Goal: Task Accomplishment & Management: Use online tool/utility

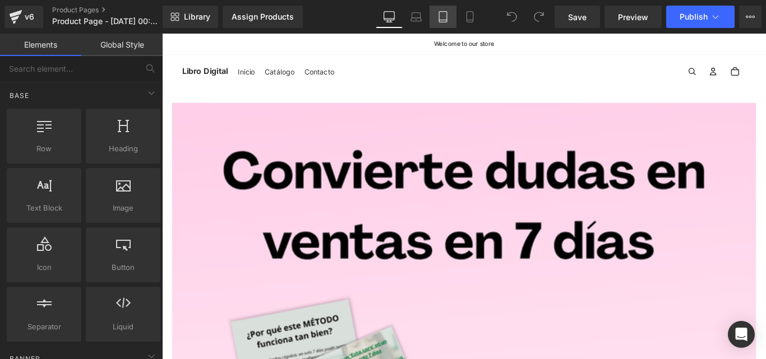
click at [451, 9] on link "Tablet" at bounding box center [443, 17] width 27 height 22
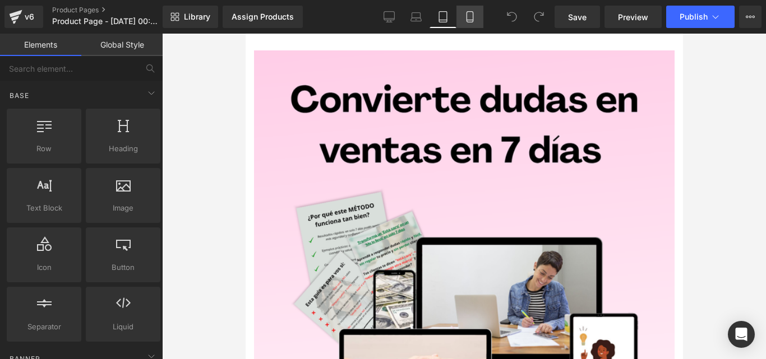
click at [476, 15] on link "Mobile" at bounding box center [469, 17] width 27 height 22
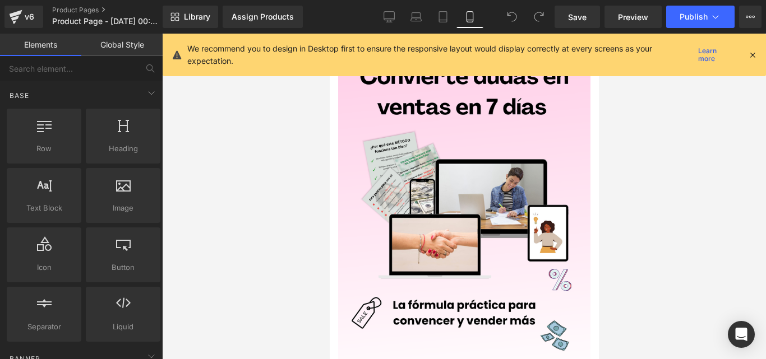
scroll to position [58, 0]
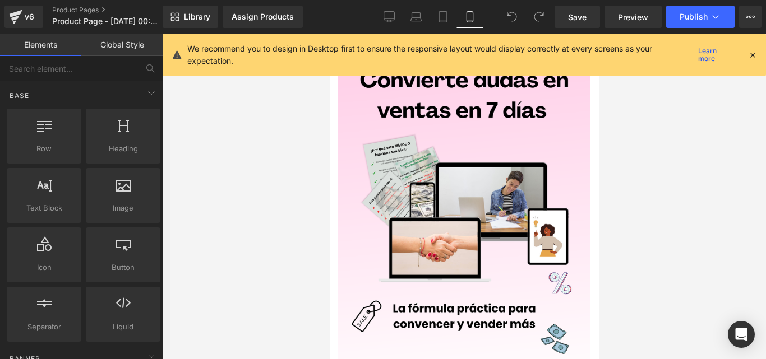
click at [753, 59] on icon at bounding box center [752, 55] width 10 height 10
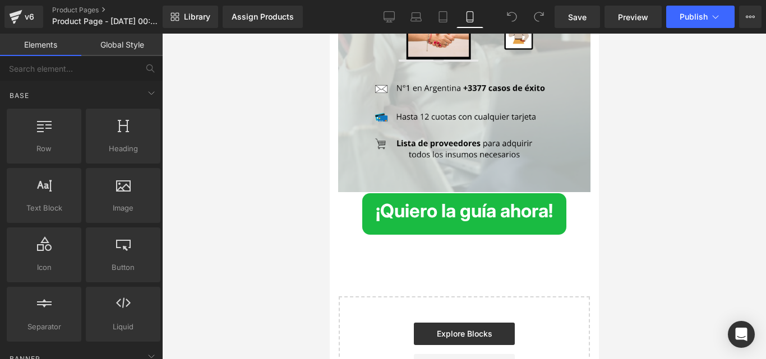
scroll to position [3945, 0]
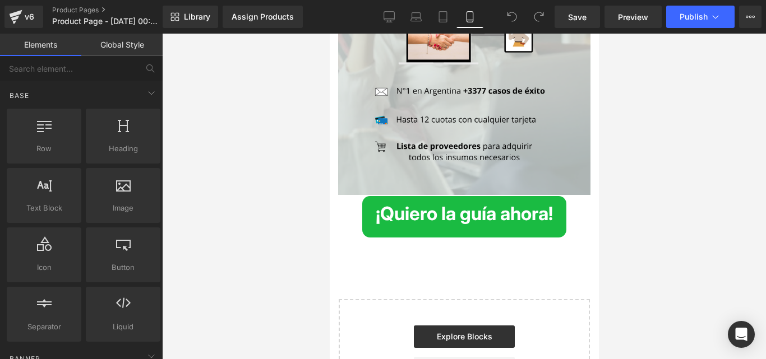
click at [478, 196] on div "¡Quiero la guía ahora! Button" at bounding box center [464, 216] width 252 height 41
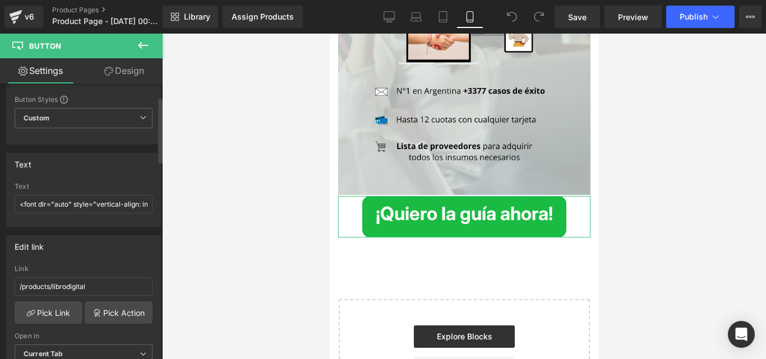
scroll to position [56, 0]
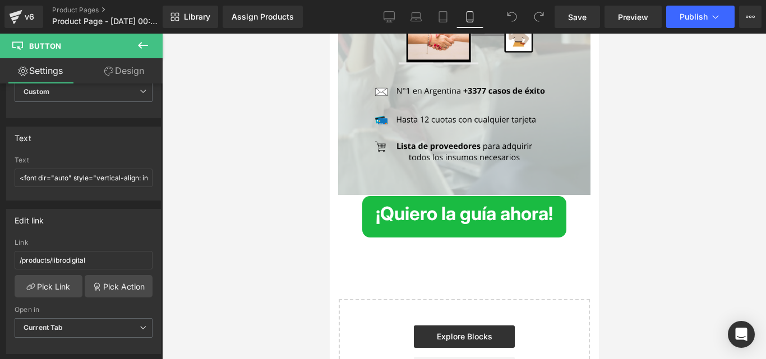
click at [282, 214] on div at bounding box center [464, 197] width 604 height 326
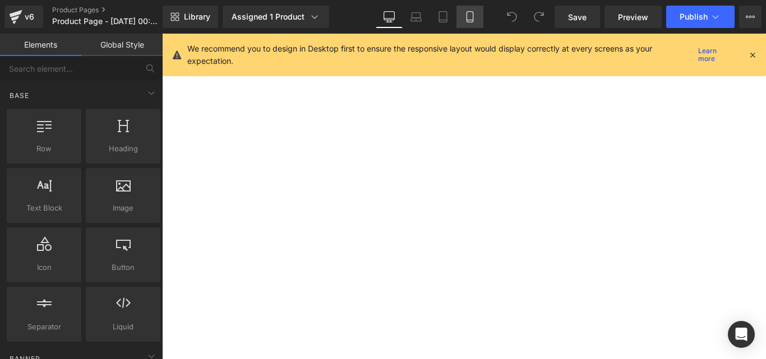
click at [472, 12] on icon at bounding box center [470, 17] width 6 height 11
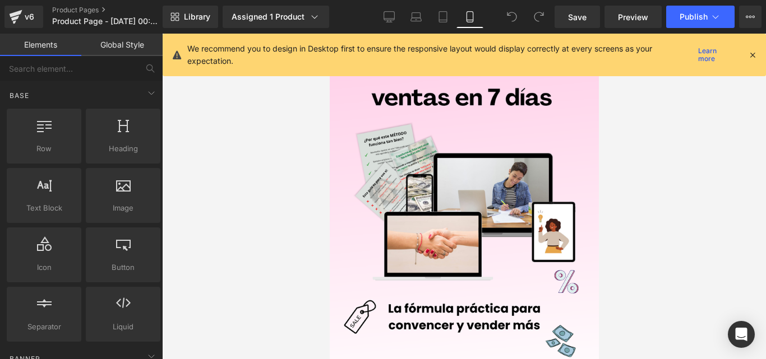
scroll to position [58, 0]
click at [751, 54] on icon at bounding box center [752, 55] width 10 height 10
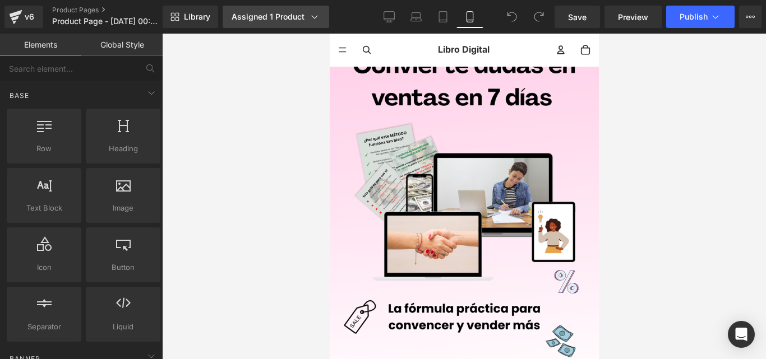
click at [315, 20] on icon at bounding box center [314, 16] width 11 height 11
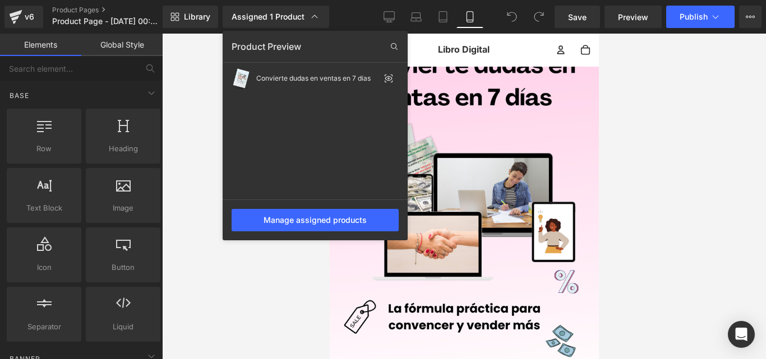
click at [652, 99] on div at bounding box center [464, 197] width 604 height 326
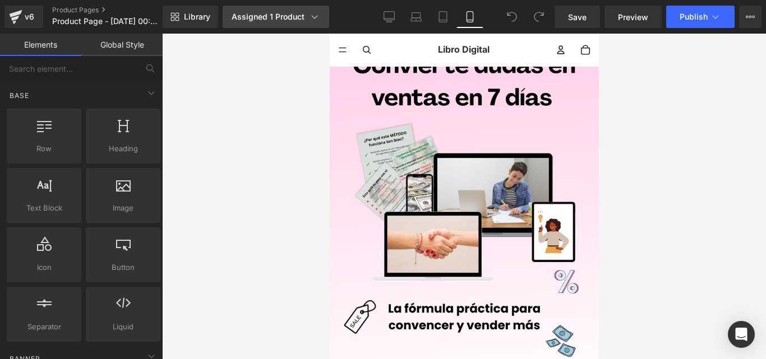
click at [303, 25] on link "Assigned 1 Product" at bounding box center [276, 17] width 107 height 22
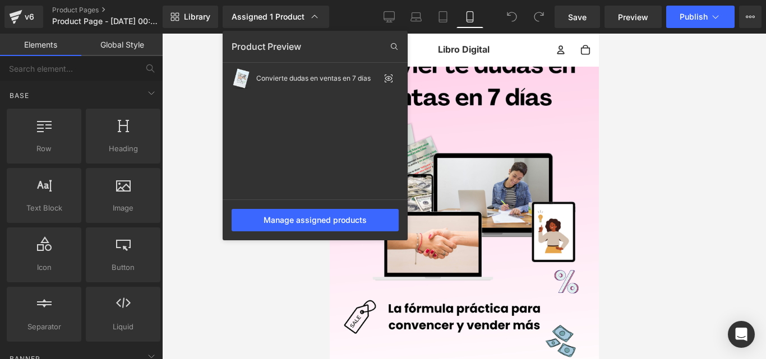
click at [202, 50] on div at bounding box center [464, 197] width 604 height 326
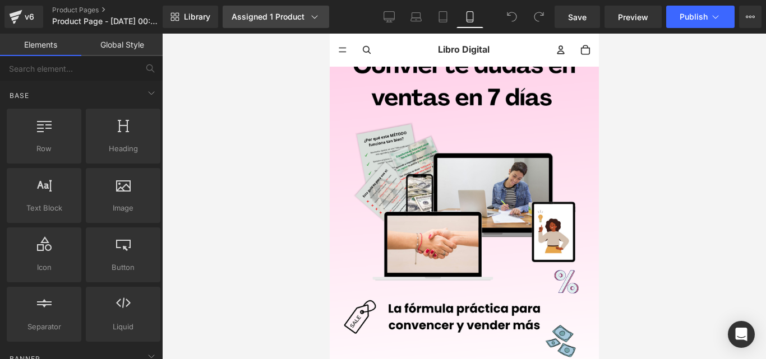
click at [266, 17] on div "Assigned 1 Product" at bounding box center [276, 16] width 89 height 11
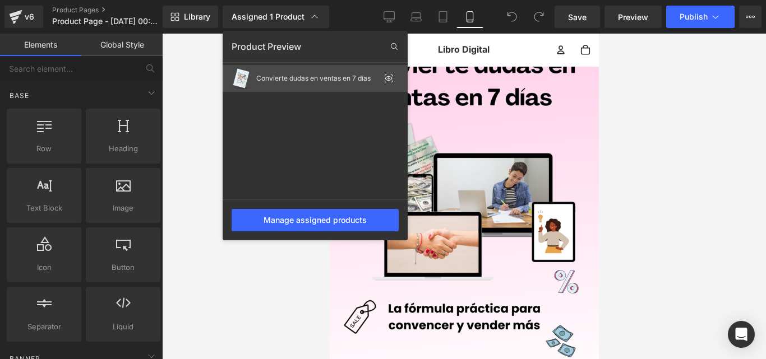
click at [314, 82] on div "Convierte dudas en ventas en 7 días" at bounding box center [315, 78] width 185 height 27
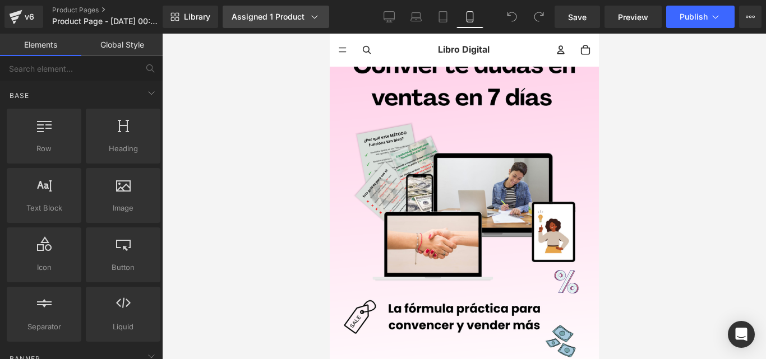
click at [315, 19] on icon at bounding box center [314, 16] width 11 height 11
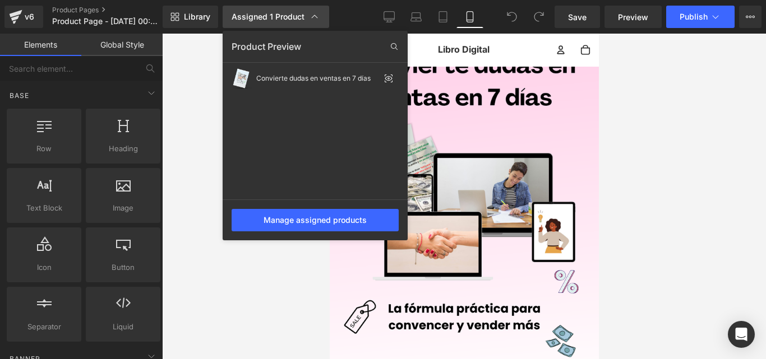
click at [315, 19] on icon at bounding box center [314, 16] width 11 height 11
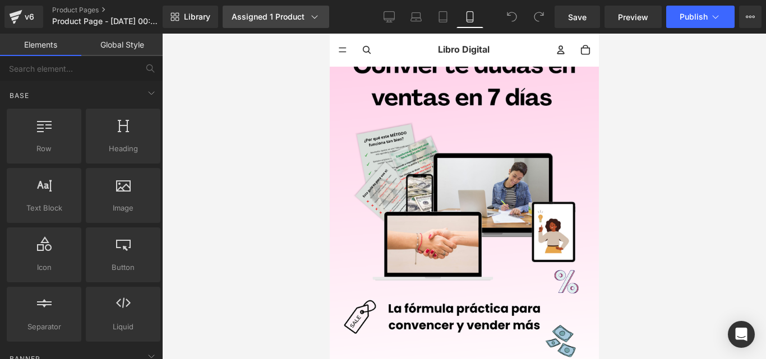
click at [315, 19] on icon at bounding box center [314, 16] width 11 height 11
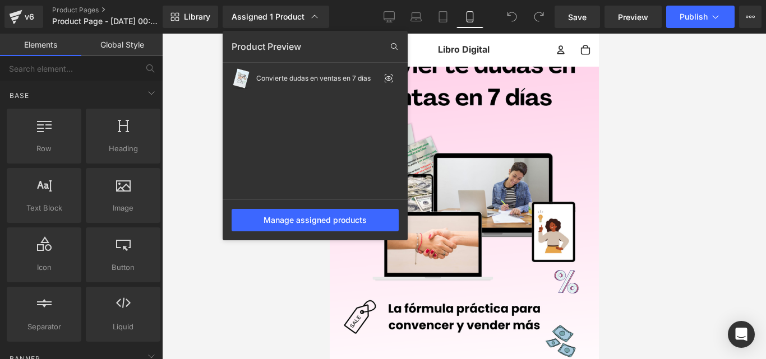
click at [192, 66] on div at bounding box center [464, 197] width 604 height 326
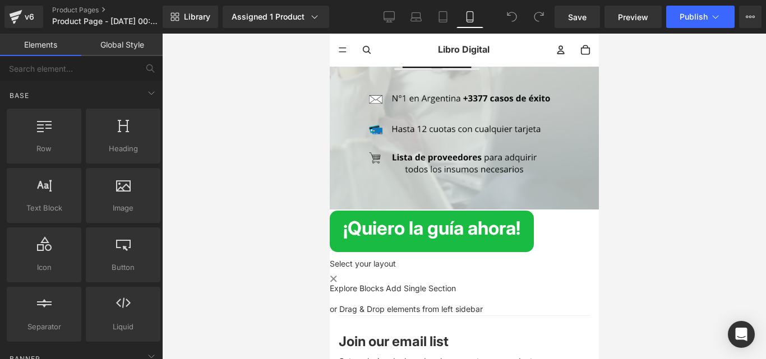
scroll to position [3983, 0]
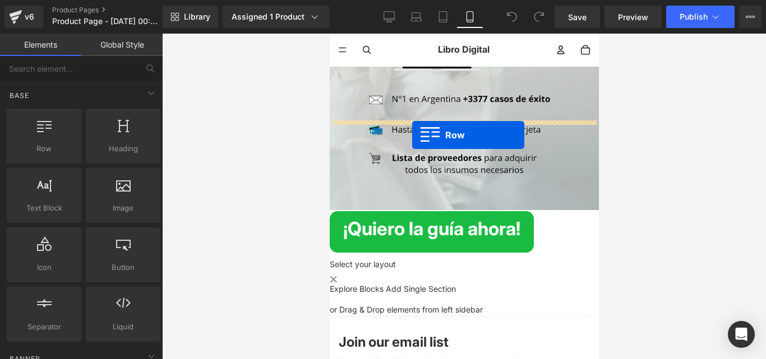
drag, startPoint x: 373, startPoint y: 174, endPoint x: 412, endPoint y: 135, distance: 54.3
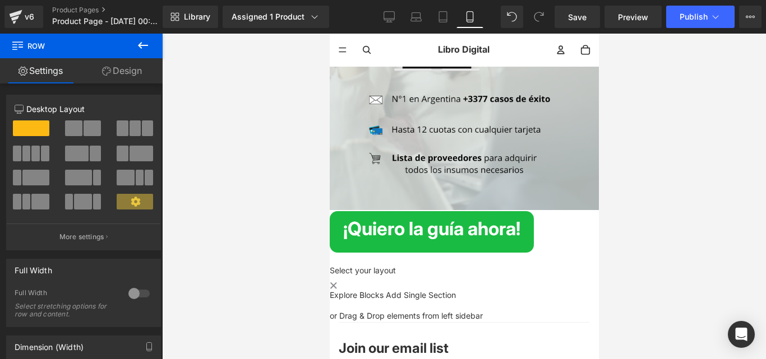
click at [141, 44] on icon at bounding box center [142, 45] width 13 height 13
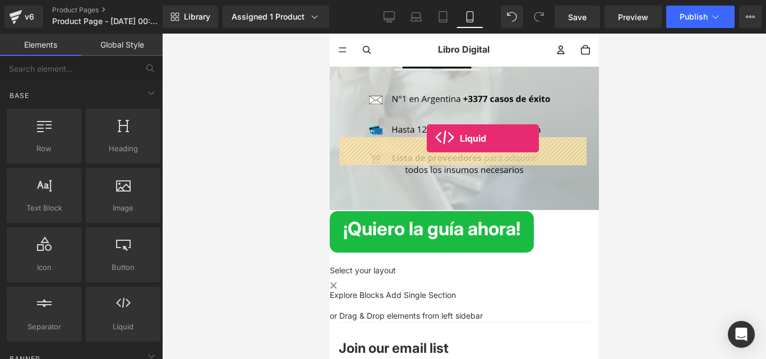
drag, startPoint x: 454, startPoint y: 359, endPoint x: 426, endPoint y: 139, distance: 222.1
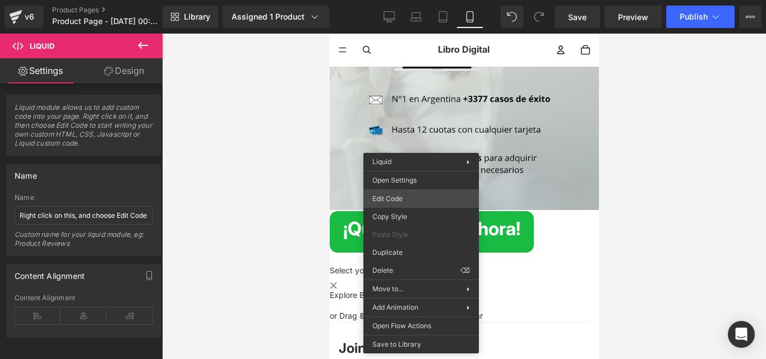
click at [403, 0] on div "Liquid You are previewing how the will restyle your page. You can not edit Elem…" at bounding box center [383, 0] width 766 height 0
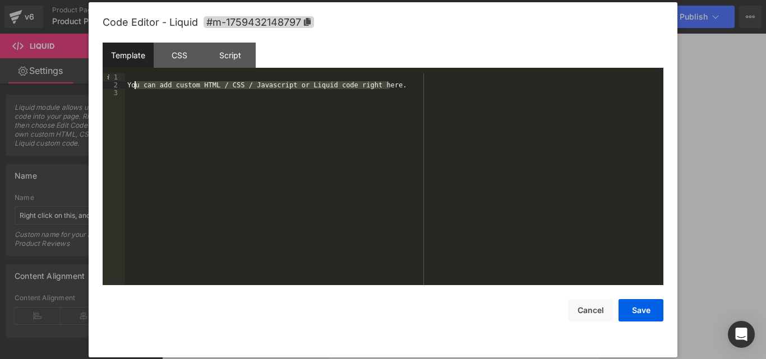
drag, startPoint x: 390, startPoint y: 87, endPoint x: 133, endPoint y: 85, distance: 257.4
click at [133, 85] on div "You can add custom HTML / CSS / Javascript or Liquid code right here." at bounding box center [394, 187] width 538 height 228
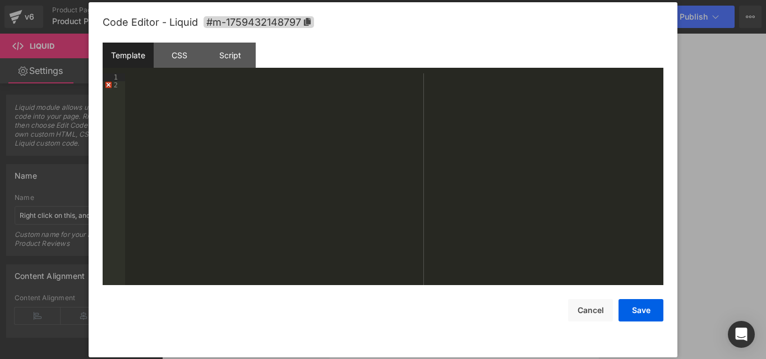
click at [127, 87] on div at bounding box center [394, 187] width 538 height 228
click at [586, 322] on div "Code Editor - Liquid #m-1759432148797 Template CSS Script Data 1 XXXXXXXXXXXXXX…" at bounding box center [383, 180] width 561 height 356
click at [588, 313] on button "Cancel" at bounding box center [590, 310] width 45 height 22
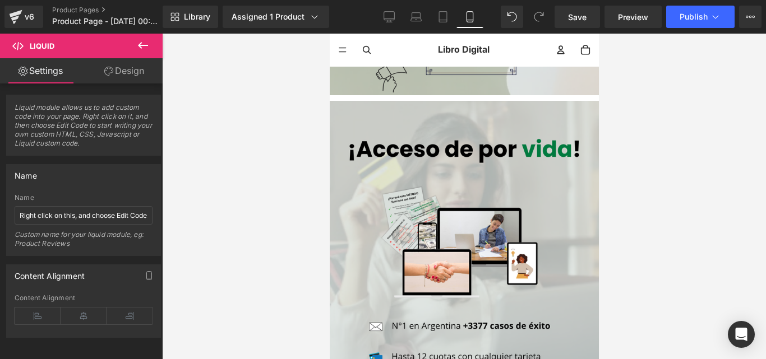
scroll to position [3590, 0]
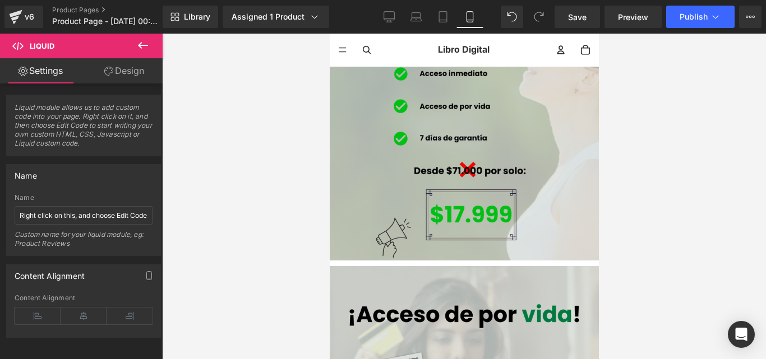
click at [765, 266] on div at bounding box center [464, 197] width 604 height 326
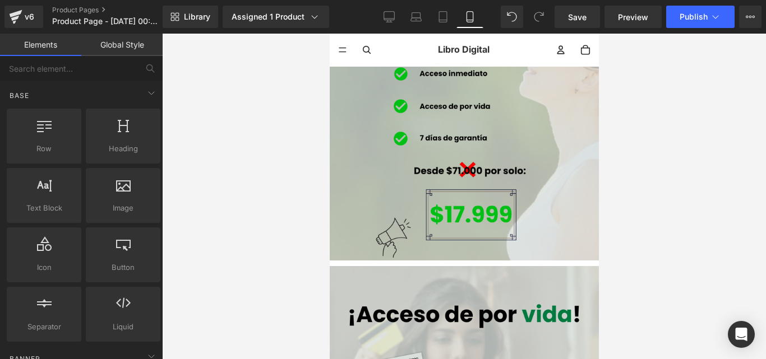
drag, startPoint x: 765, startPoint y: 260, endPoint x: 761, endPoint y: 52, distance: 208.1
click at [764, 79] on div at bounding box center [464, 197] width 604 height 326
click at [765, 47] on div at bounding box center [464, 197] width 604 height 326
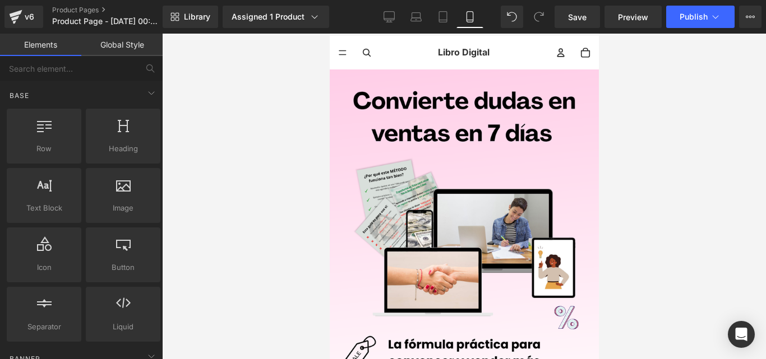
scroll to position [0, 0]
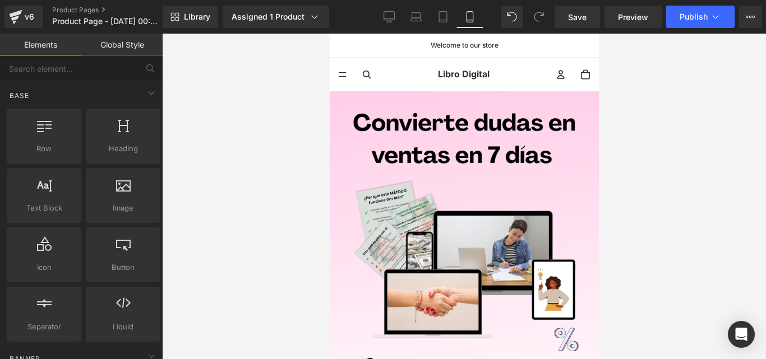
drag, startPoint x: 309, startPoint y: 54, endPoint x: 624, endPoint y: 74, distance: 315.2
click at [624, 74] on div at bounding box center [464, 197] width 604 height 326
click at [631, 75] on div at bounding box center [464, 197] width 604 height 326
click at [341, 72] on summary "Menú" at bounding box center [342, 75] width 26 height 26
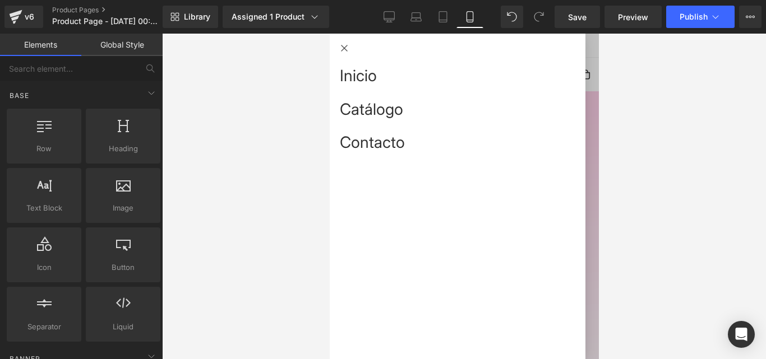
click at [342, 50] on button "Cerrar" at bounding box center [343, 48] width 29 height 29
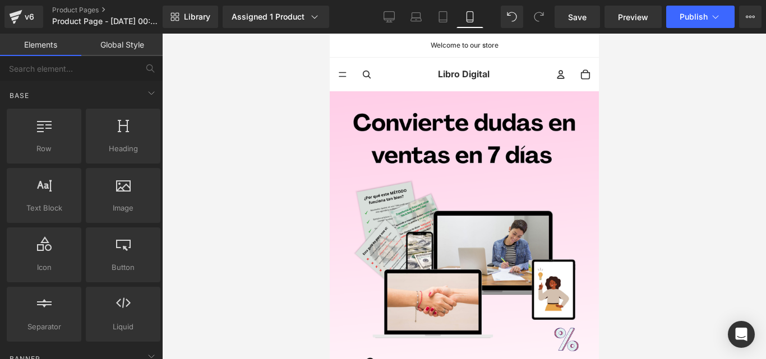
click at [342, 45] on announcement-bar-component "Welcome to our store" at bounding box center [463, 45] width 269 height 7
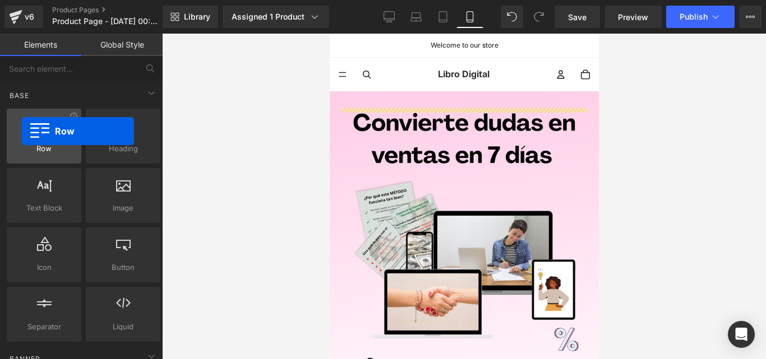
drag, startPoint x: 41, startPoint y: 145, endPoint x: 21, endPoint y: 131, distance: 24.6
click at [21, 131] on div "Row rows, columns, layouts, div" at bounding box center [44, 136] width 75 height 55
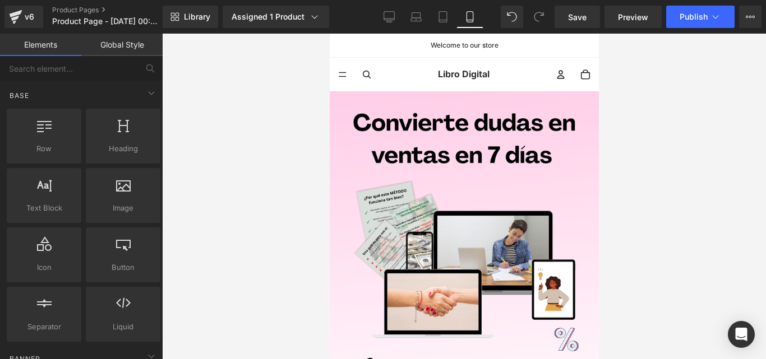
click at [329, 34] on span "Row" at bounding box center [329, 34] width 0 height 0
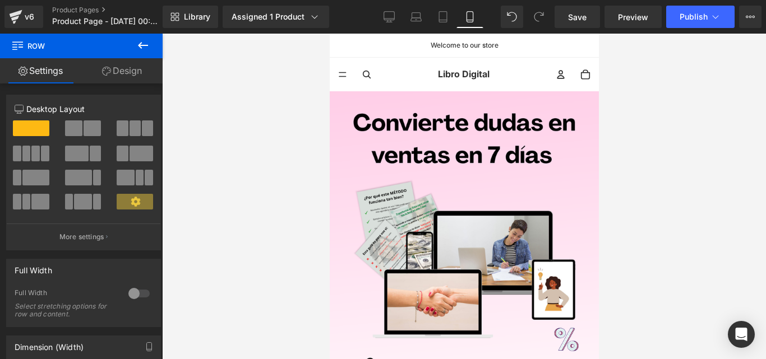
click at [131, 71] on link "Design" at bounding box center [121, 70] width 81 height 25
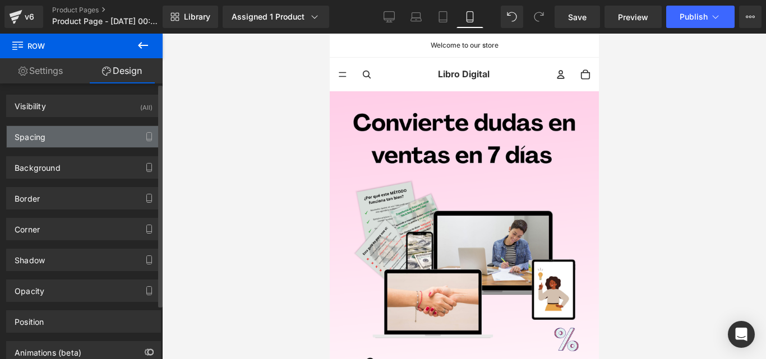
click at [68, 141] on div "Spacing" at bounding box center [84, 136] width 154 height 21
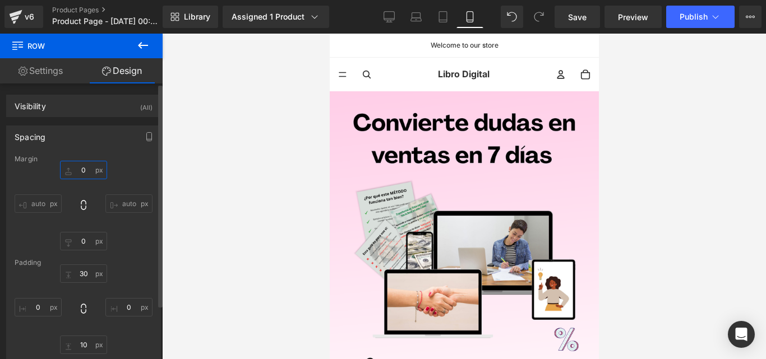
click at [86, 170] on input "0" at bounding box center [83, 170] width 47 height 19
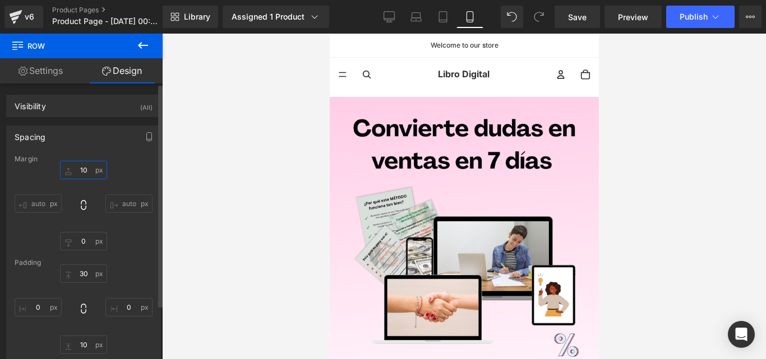
type input "1"
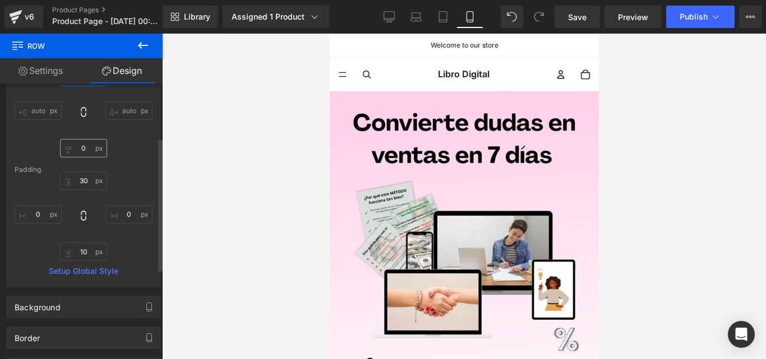
scroll to position [112, 0]
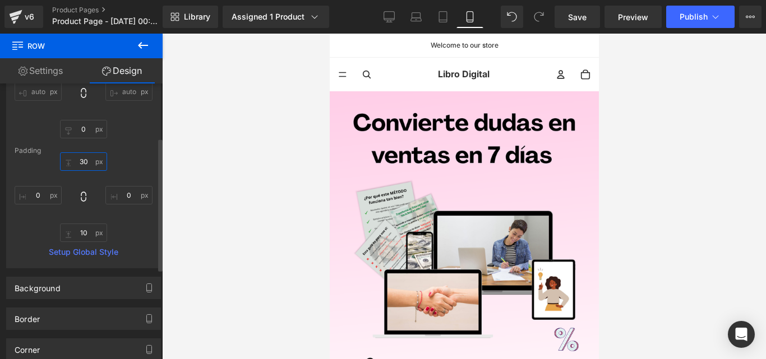
click at [87, 162] on input "30" at bounding box center [83, 162] width 47 height 19
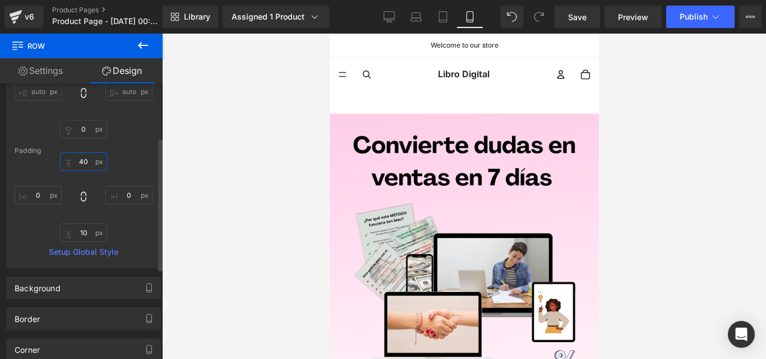
type input "4"
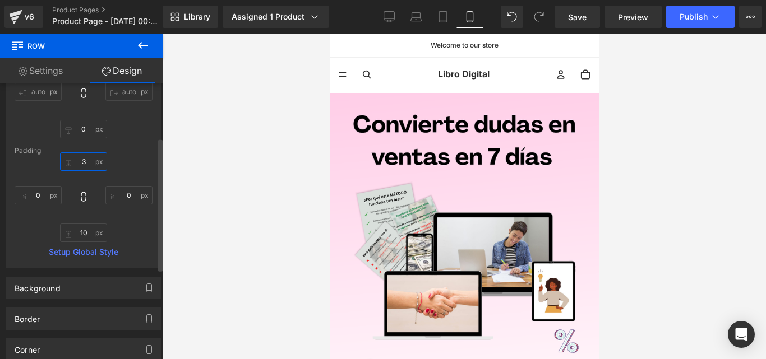
type input "30"
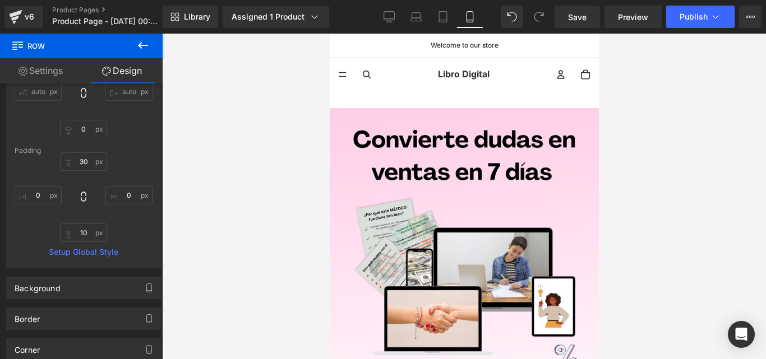
click at [207, 180] on div at bounding box center [464, 197] width 604 height 326
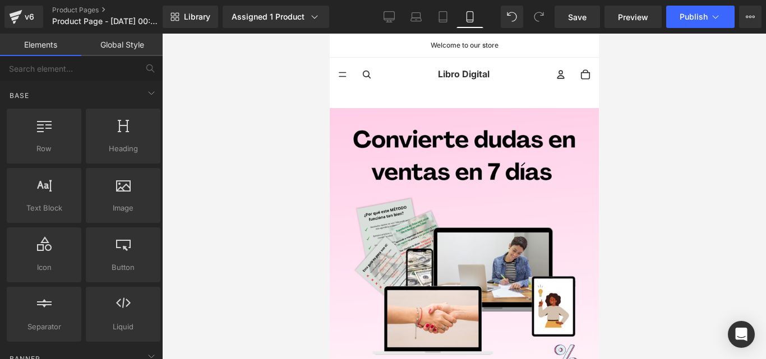
click at [329, 34] on span "Row" at bounding box center [329, 34] width 0 height 0
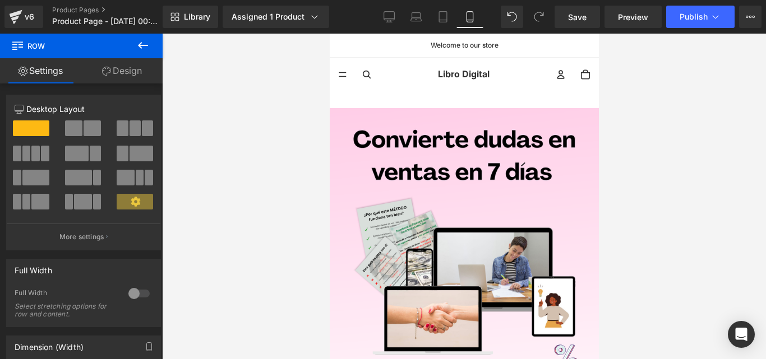
click at [139, 68] on link "Design" at bounding box center [121, 70] width 81 height 25
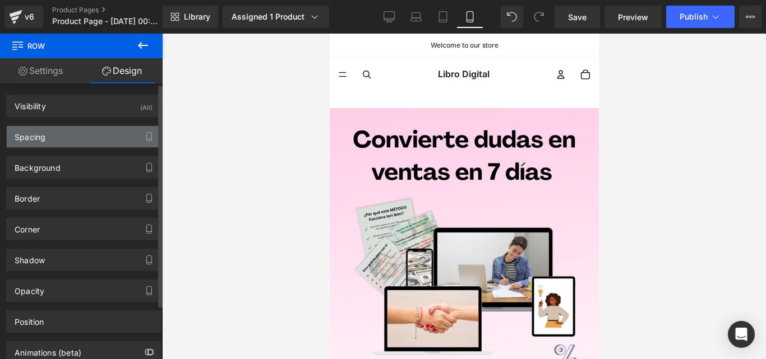
click at [61, 136] on div "Spacing" at bounding box center [84, 136] width 154 height 21
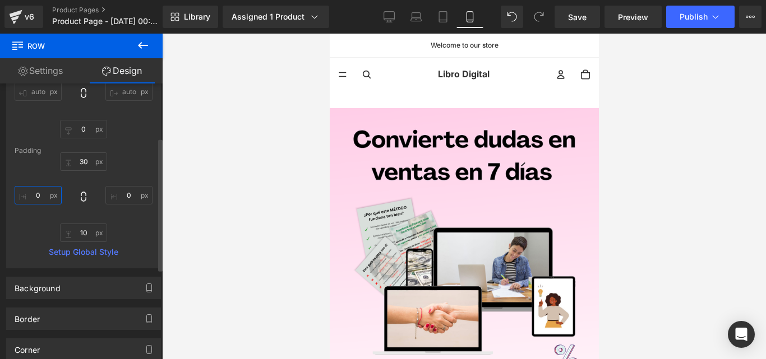
click at [41, 190] on input "0" at bounding box center [38, 195] width 47 height 19
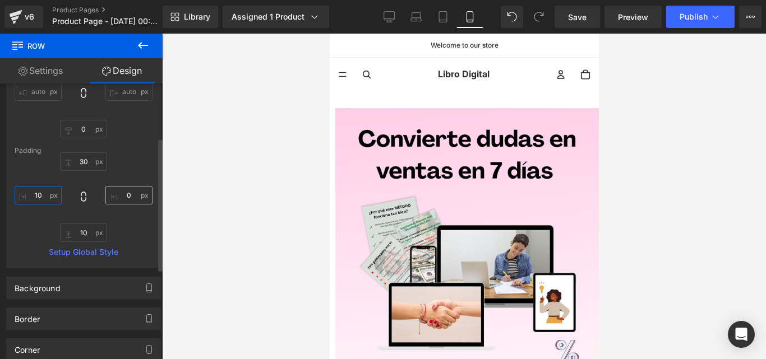
type input "10"
click at [127, 195] on input "0" at bounding box center [128, 195] width 47 height 19
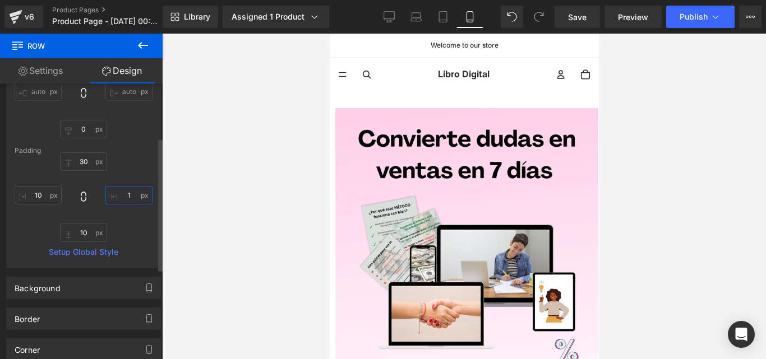
type input "10"
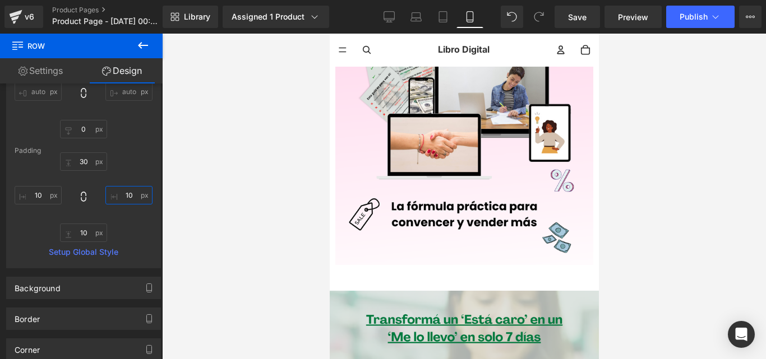
scroll to position [168, 0]
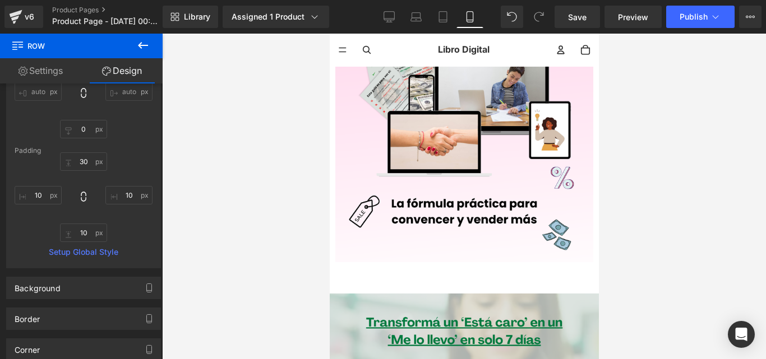
click at [706, 197] on div at bounding box center [464, 197] width 604 height 326
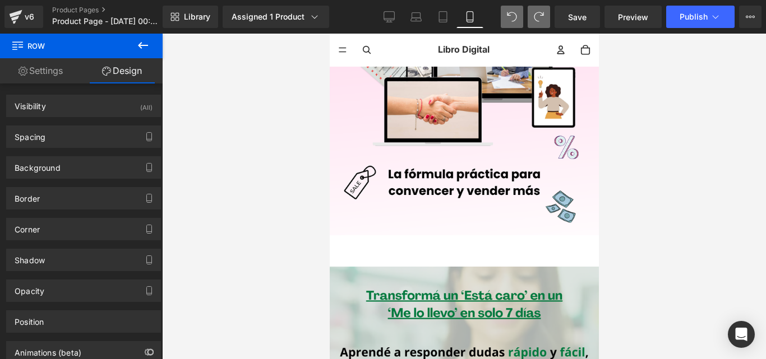
scroll to position [0, 0]
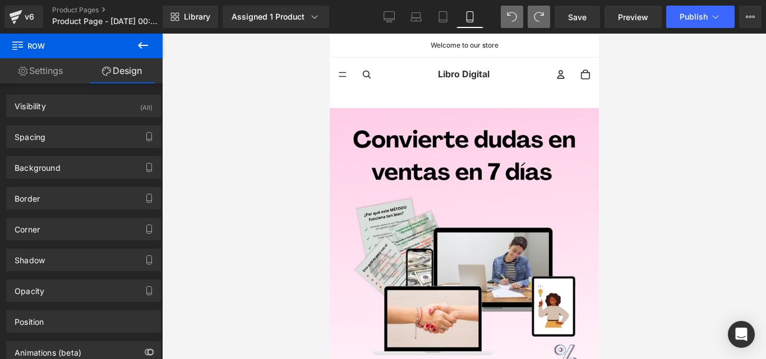
drag, startPoint x: 159, startPoint y: 43, endPoint x: 150, endPoint y: 40, distance: 9.9
click at [158, 43] on button at bounding box center [142, 46] width 39 height 25
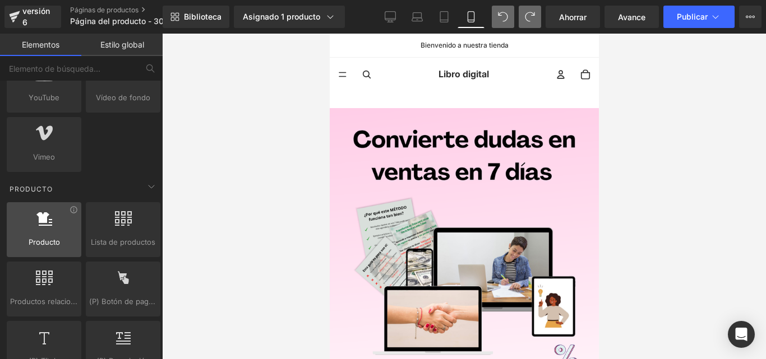
scroll to position [841, 0]
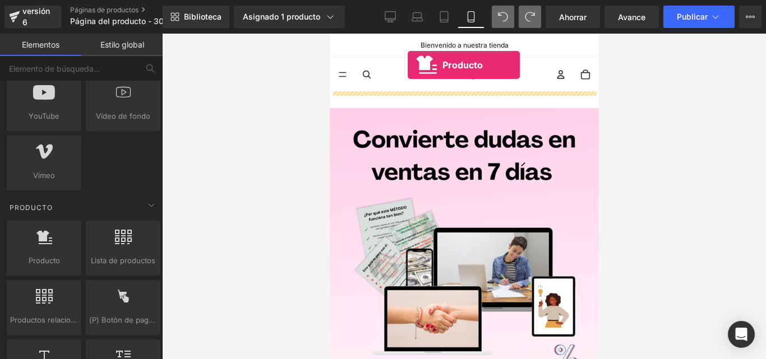
drag, startPoint x: 382, startPoint y: 285, endPoint x: 407, endPoint y: 65, distance: 221.2
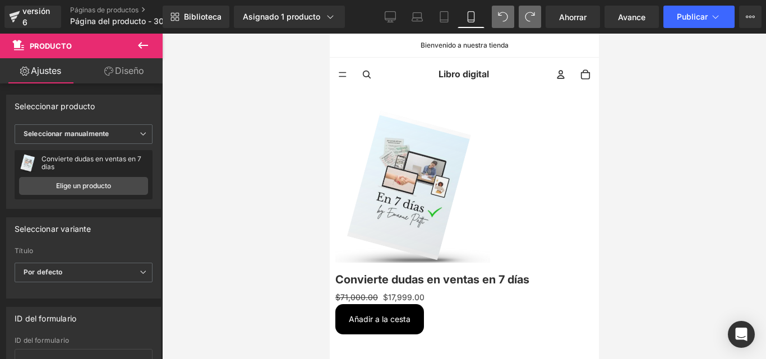
scroll to position [53, 0]
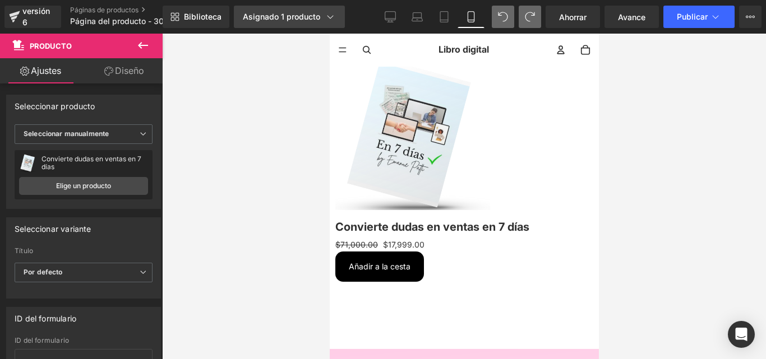
click at [331, 20] on icon at bounding box center [330, 16] width 11 height 11
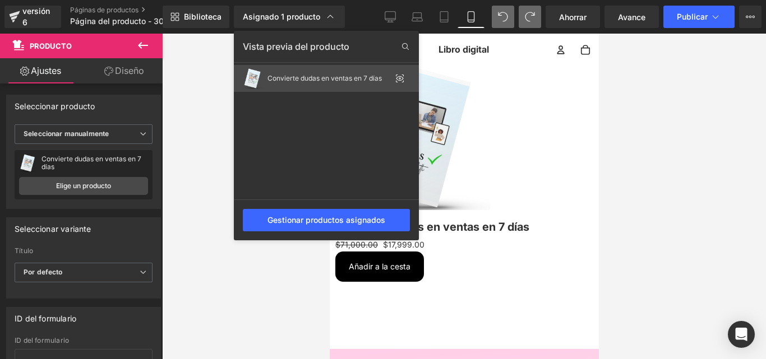
click at [298, 74] on div "Convierte dudas en ventas en 7 días" at bounding box center [326, 78] width 185 height 27
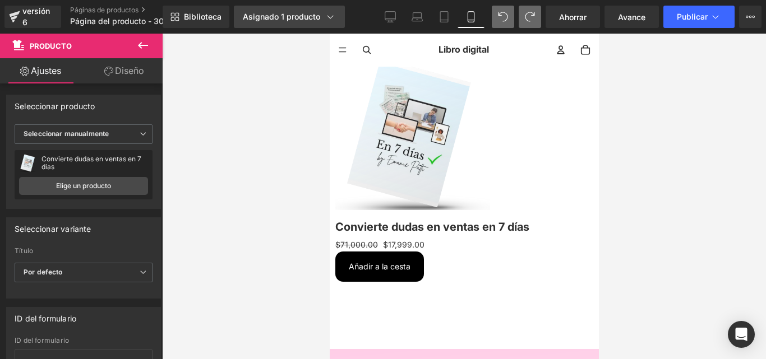
click at [325, 17] on icon at bounding box center [330, 16] width 11 height 11
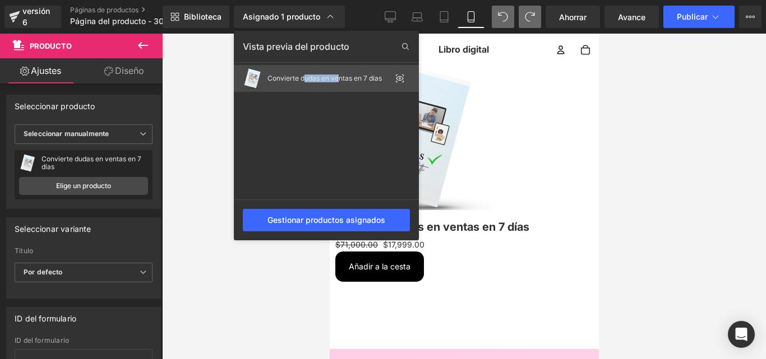
drag, startPoint x: 302, startPoint y: 80, endPoint x: 348, endPoint y: 79, distance: 46.5
click at [348, 79] on font "Convierte dudas en ventas en 7 días" at bounding box center [324, 78] width 114 height 8
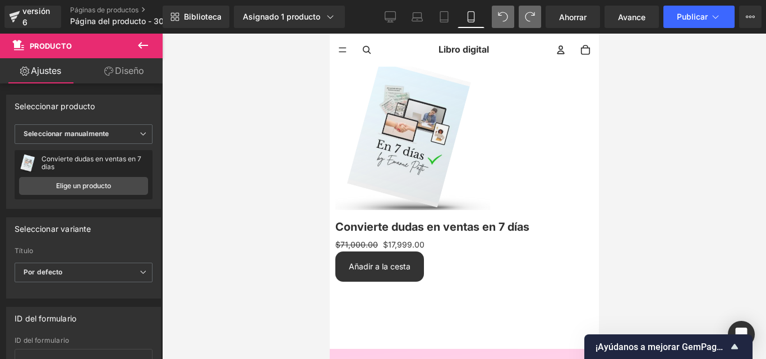
click at [423, 274] on button "Añadir a la cesta" at bounding box center [379, 267] width 89 height 30
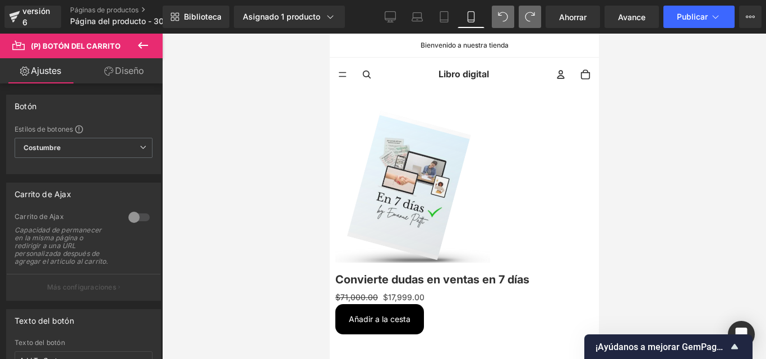
scroll to position [87, 0]
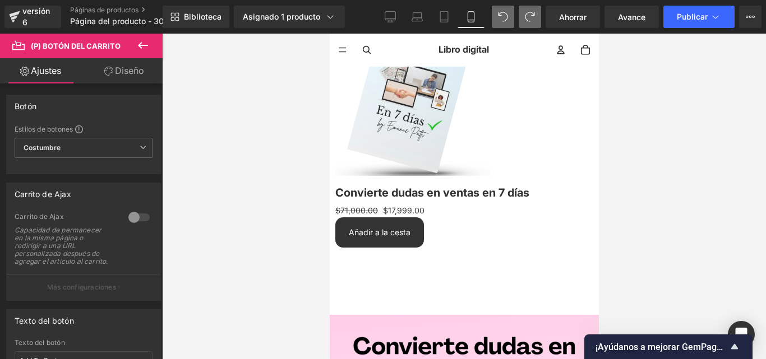
click at [329, 34] on font "(P) Botón del carrito" at bounding box center [329, 34] width 0 height 0
click at [91, 150] on span "Costumbre Configurar estilo global" at bounding box center [84, 148] width 138 height 20
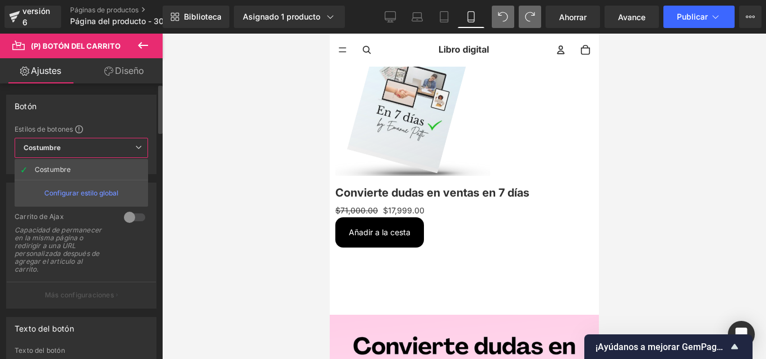
click at [94, 148] on span "Costumbre Configurar estilo global" at bounding box center [81, 148] width 133 height 20
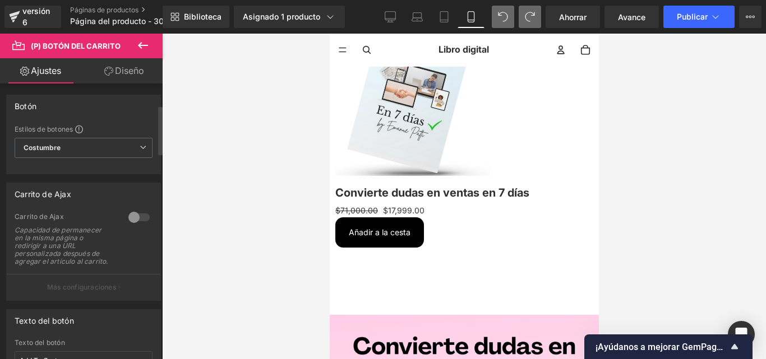
scroll to position [168, 0]
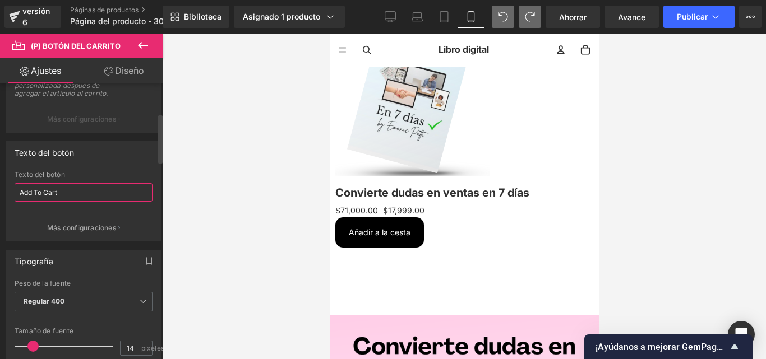
drag, startPoint x: 80, startPoint y: 198, endPoint x: 11, endPoint y: 200, distance: 68.4
click at [11, 200] on div "Add To Cart Texto del botón Add To Cart Más configuraciones" at bounding box center [84, 206] width 154 height 70
type input "¡Empieza hoy mismo!"
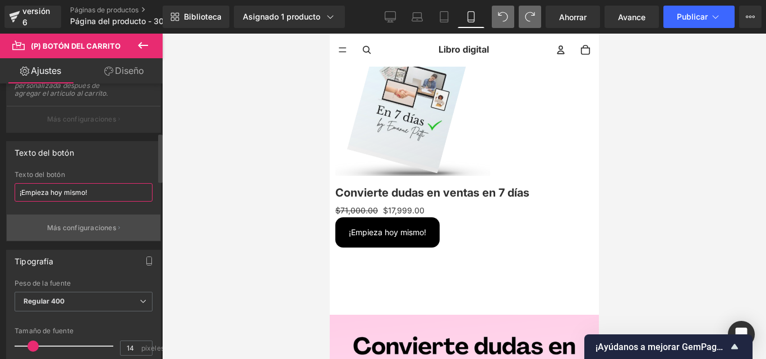
scroll to position [280, 0]
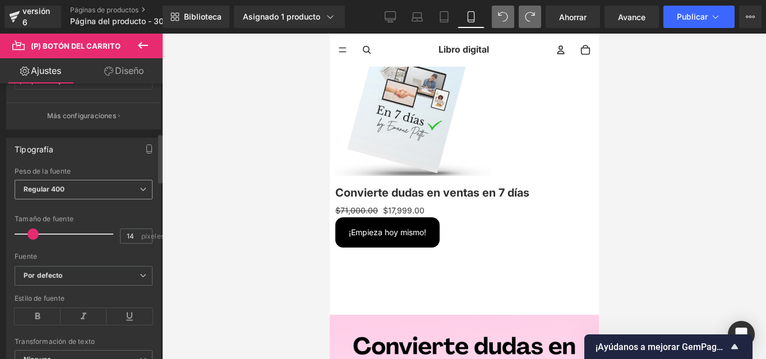
click at [96, 200] on span "Regular 400" at bounding box center [84, 190] width 138 height 20
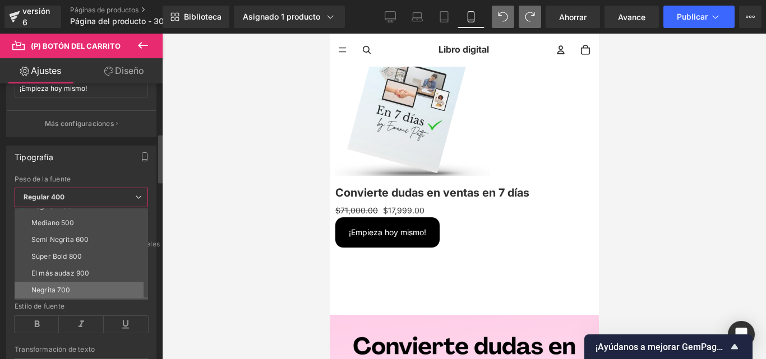
scroll to position [93, 0]
click at [70, 288] on li "Más audaz" at bounding box center [84, 292] width 139 height 17
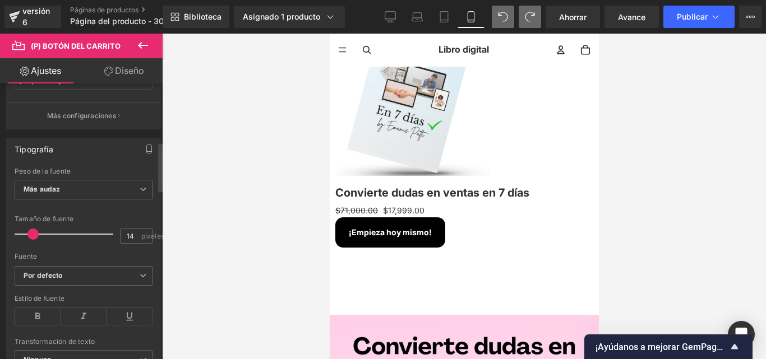
scroll to position [336, 0]
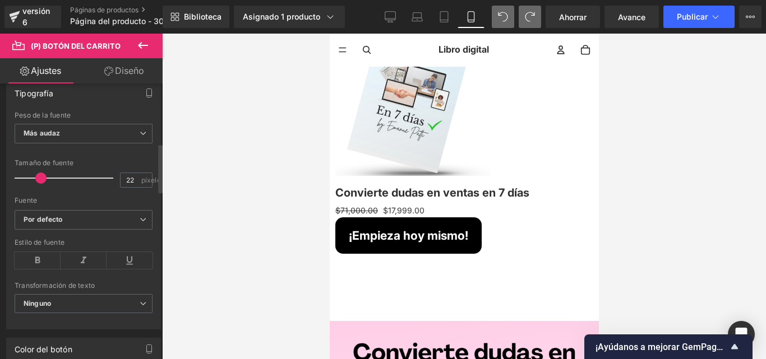
type input "25"
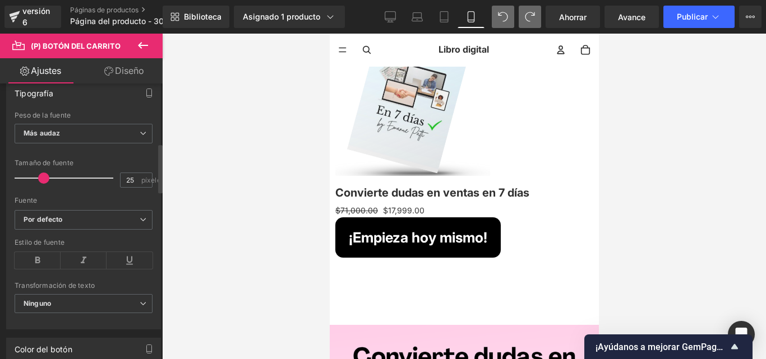
drag, startPoint x: 35, startPoint y: 185, endPoint x: 44, endPoint y: 185, distance: 9.5
click at [44, 184] on span at bounding box center [43, 178] width 11 height 11
click at [232, 183] on div at bounding box center [464, 197] width 604 height 326
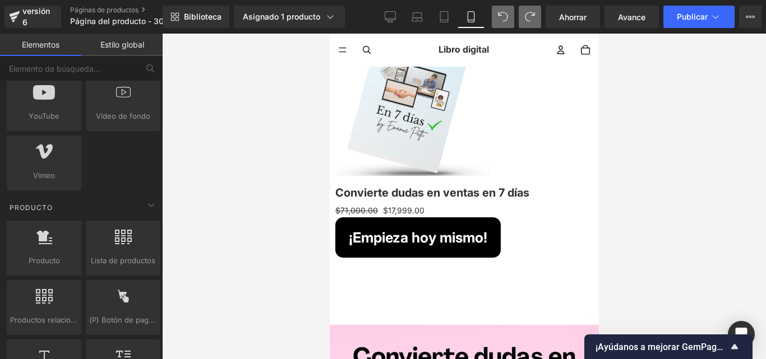
click at [329, 34] on font "(P) Botón del carrito" at bounding box center [329, 34] width 0 height 0
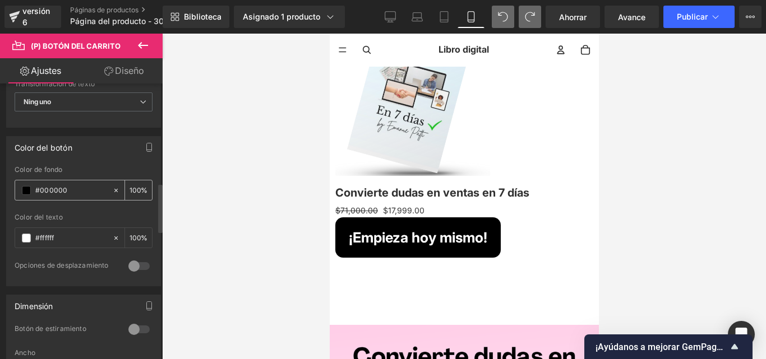
scroll to position [561, 0]
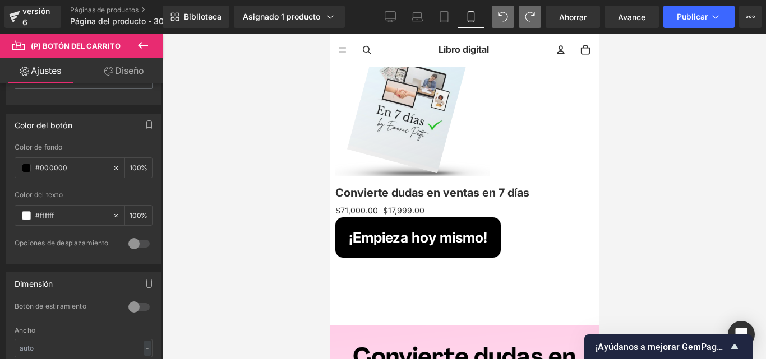
click at [329, 34] on font "(P) Botón del carrito" at bounding box center [329, 34] width 0 height 0
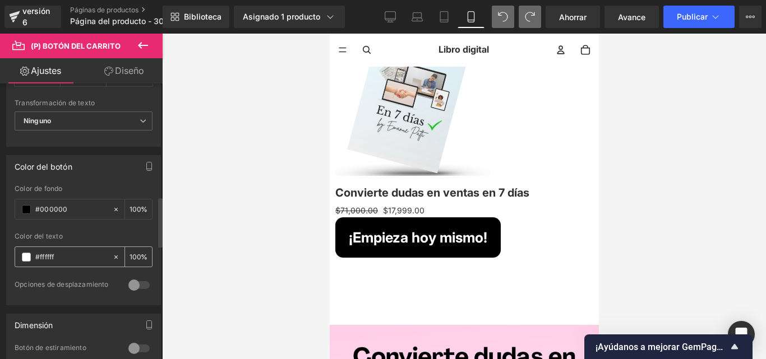
scroll to position [633, 0]
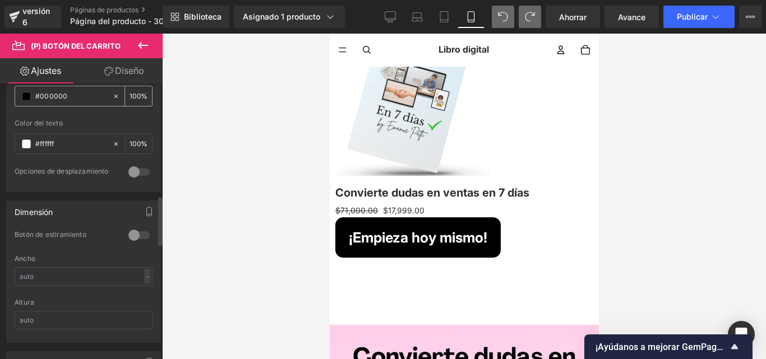
click at [29, 101] on span at bounding box center [26, 96] width 9 height 9
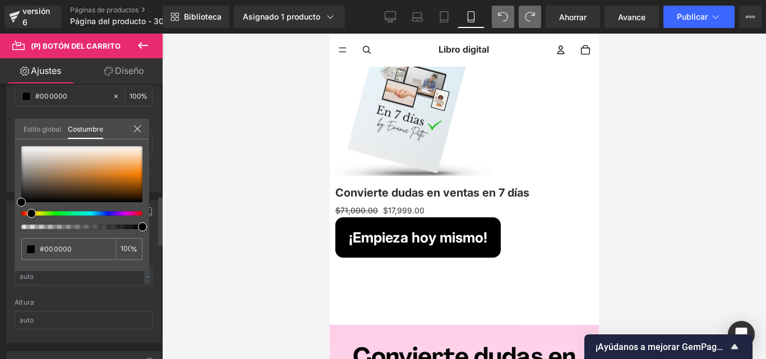
drag, startPoint x: 21, startPoint y: 213, endPoint x: 27, endPoint y: 213, distance: 6.2
click at [27, 213] on span at bounding box center [31, 213] width 9 height 9
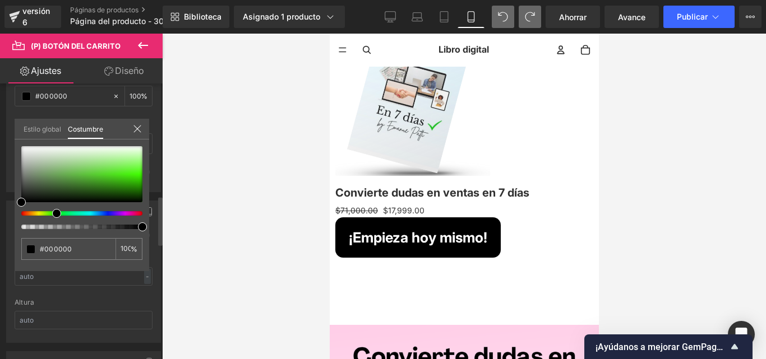
click at [51, 210] on div at bounding box center [81, 187] width 121 height 83
type input "#020202"
type input "#2e7a14"
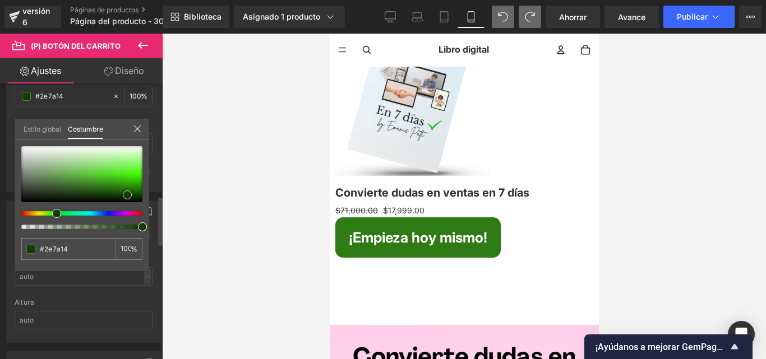
type input "#154704"
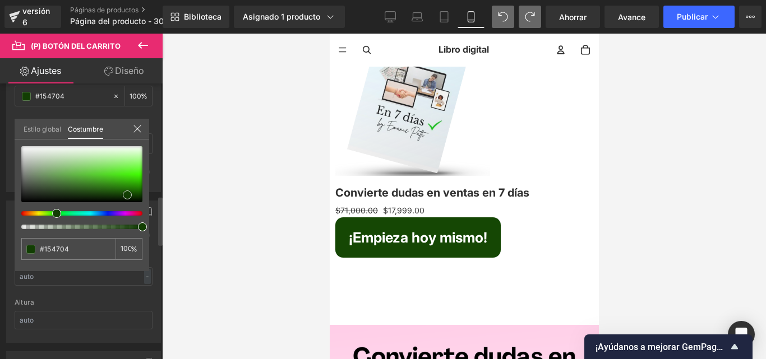
type input "#0c2c01"
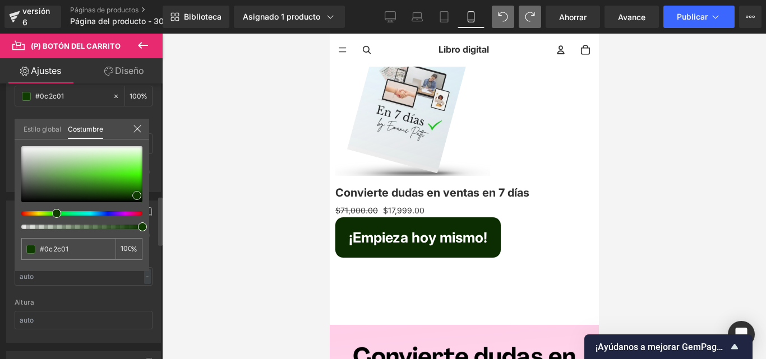
type input "#0f3c00"
type input "#2ba403"
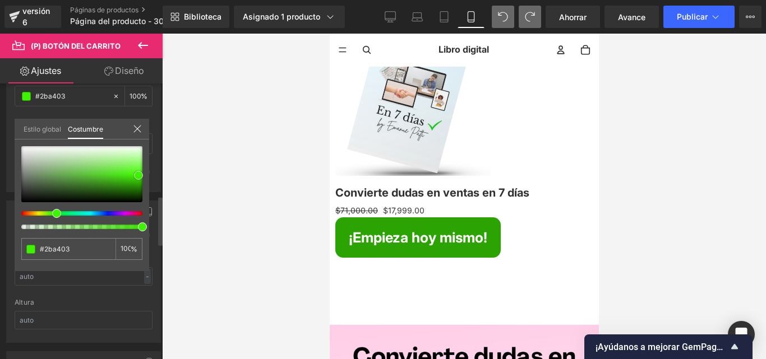
type input "#34c803"
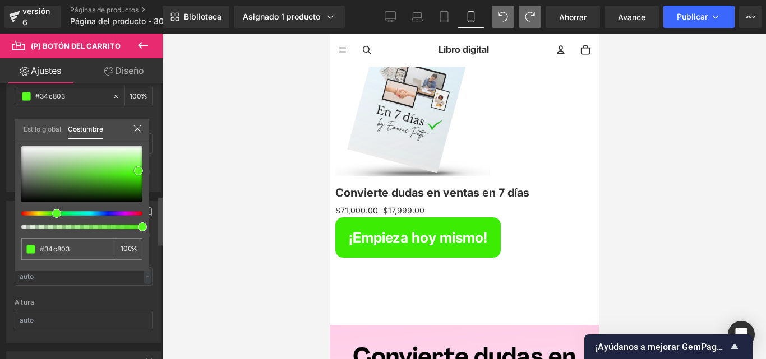
type input "#[DATE]"
drag, startPoint x: 23, startPoint y: 201, endPoint x: 140, endPoint y: 169, distance: 121.3
click at [140, 169] on span at bounding box center [138, 171] width 9 height 9
click at [142, 133] on div "Estilo global Costumbre" at bounding box center [82, 129] width 135 height 21
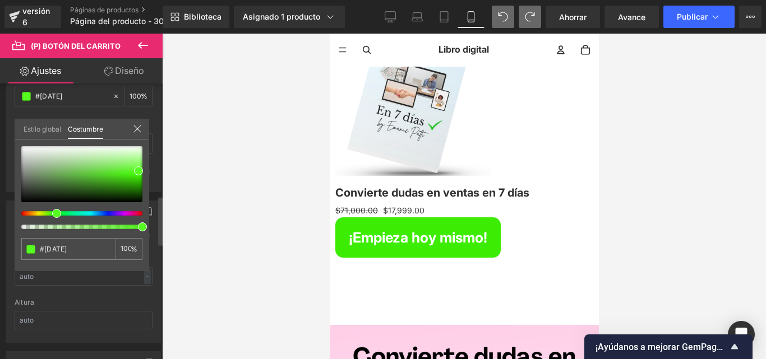
click at [140, 127] on icon at bounding box center [137, 128] width 9 height 9
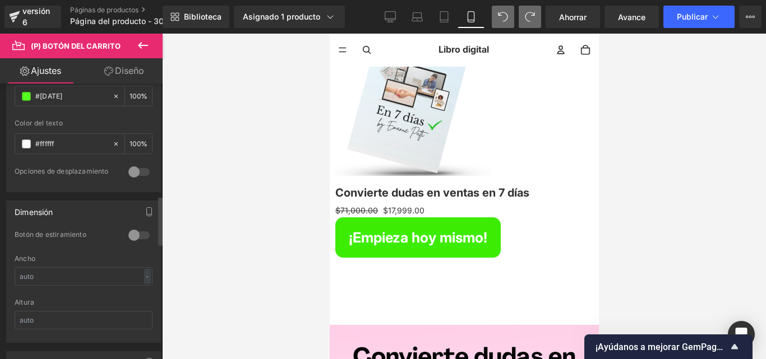
click at [131, 71] on font "Diseño" at bounding box center [129, 70] width 29 height 11
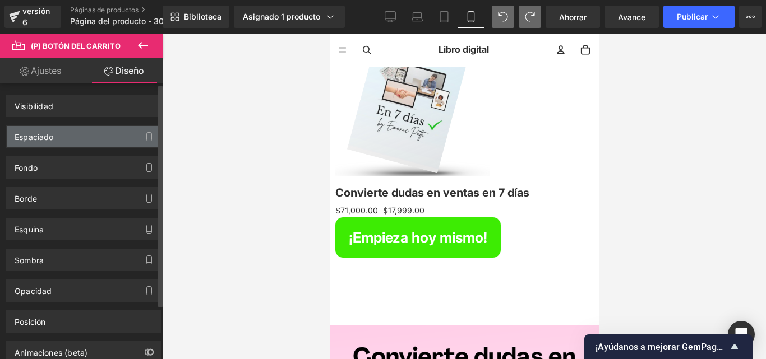
click at [63, 130] on div "Espaciado" at bounding box center [84, 136] width 154 height 21
click at [87, 136] on div "Espaciado" at bounding box center [84, 136] width 154 height 21
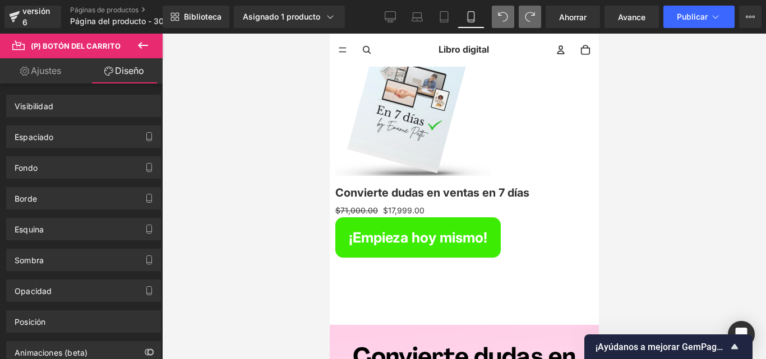
click at [453, 218] on button "¡Empieza hoy mismo!" at bounding box center [417, 238] width 165 height 40
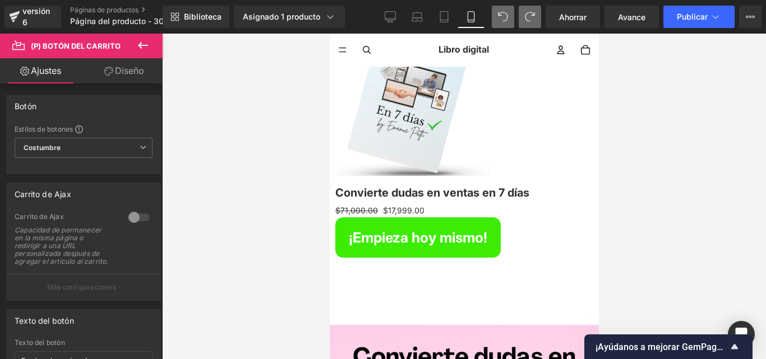
click at [116, 68] on font "Diseño" at bounding box center [129, 70] width 29 height 11
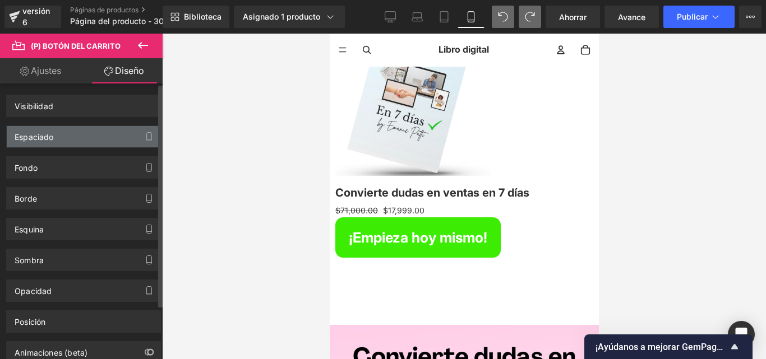
click at [62, 144] on div "Espaciado" at bounding box center [84, 136] width 154 height 21
click at [76, 133] on div "Espaciado" at bounding box center [84, 136] width 154 height 21
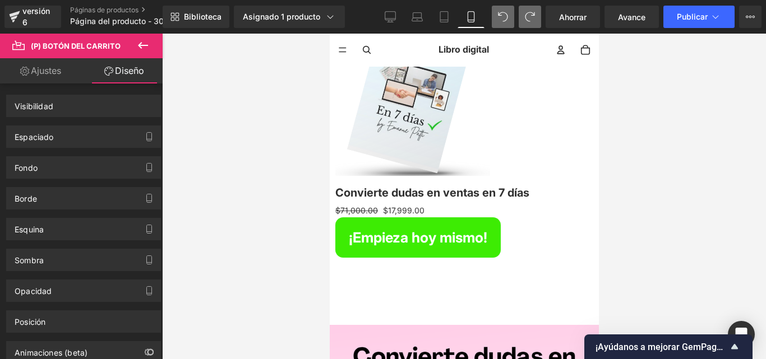
click at [387, 221] on button "¡Empieza hoy mismo!" at bounding box center [417, 238] width 165 height 40
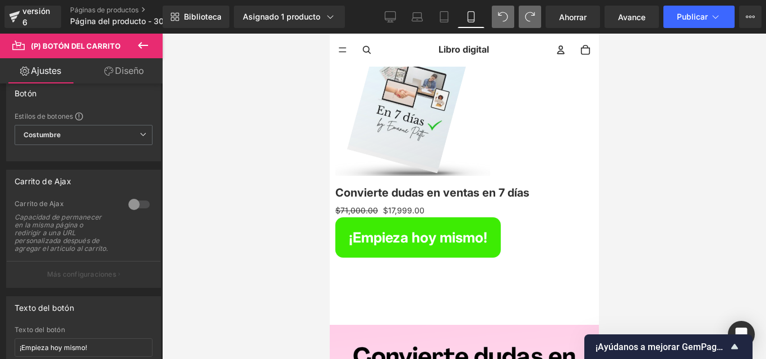
scroll to position [0, 0]
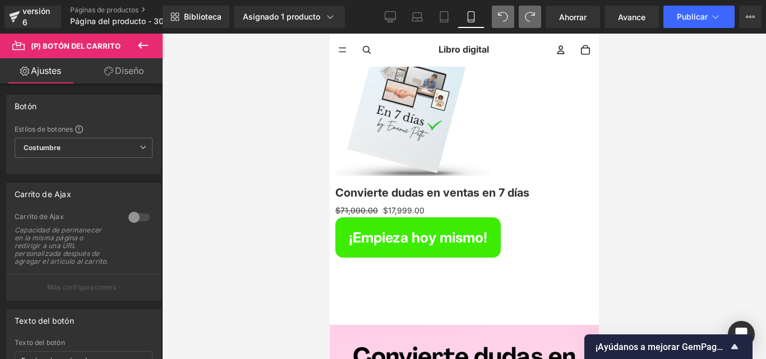
click at [119, 70] on font "Diseño" at bounding box center [129, 70] width 29 height 11
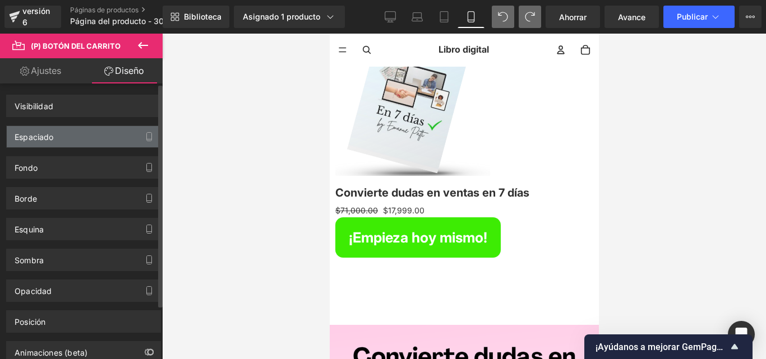
click at [79, 129] on div "Espaciado" at bounding box center [84, 136] width 154 height 21
click at [140, 132] on button "button" at bounding box center [149, 136] width 18 height 21
click at [32, 131] on div "Espaciado" at bounding box center [34, 134] width 39 height 16
click at [140, 136] on button "button" at bounding box center [149, 136] width 18 height 21
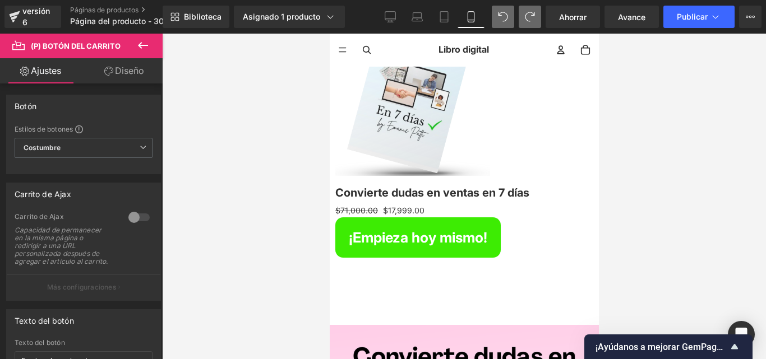
click at [488, 255] on div "Venta de liquidación (P) Imagen Convierte [PERSON_NAME] en ventas en 7 [PERSON_…" at bounding box center [463, 156] width 269 height 304
click at [139, 72] on font "Diseño" at bounding box center [129, 70] width 29 height 11
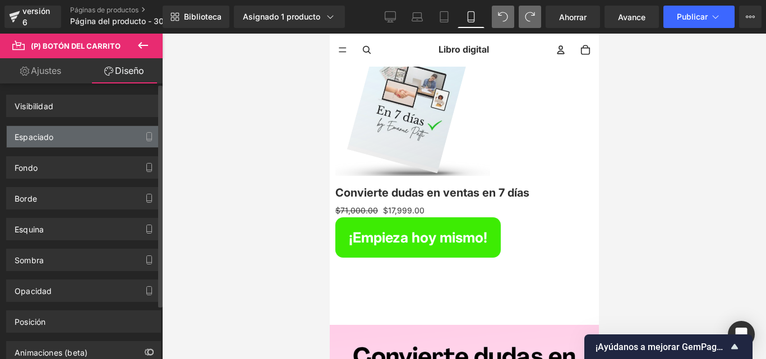
click at [68, 138] on div "Espaciado" at bounding box center [84, 136] width 154 height 21
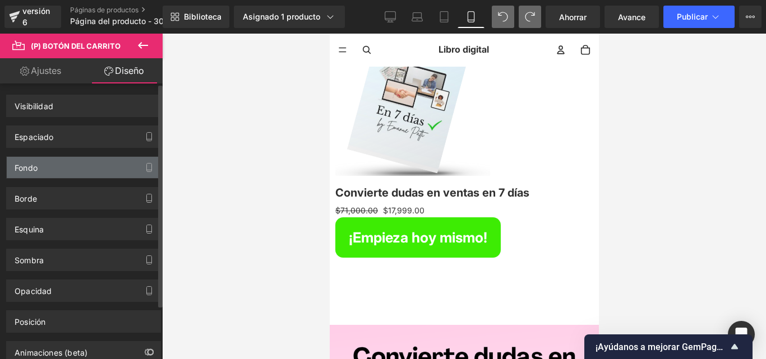
click at [40, 161] on div "Fondo" at bounding box center [84, 167] width 154 height 21
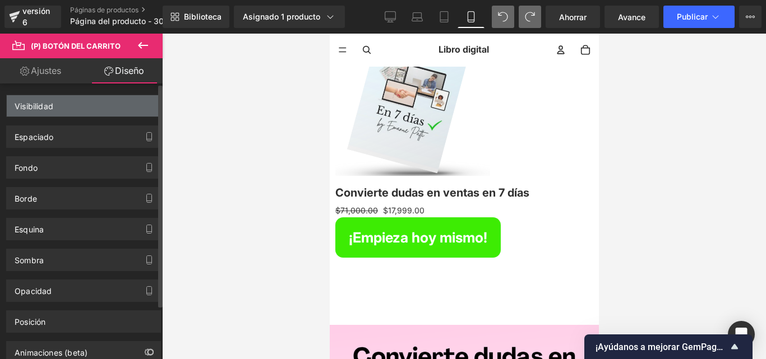
click at [69, 98] on div "Visibilidad" at bounding box center [84, 105] width 154 height 21
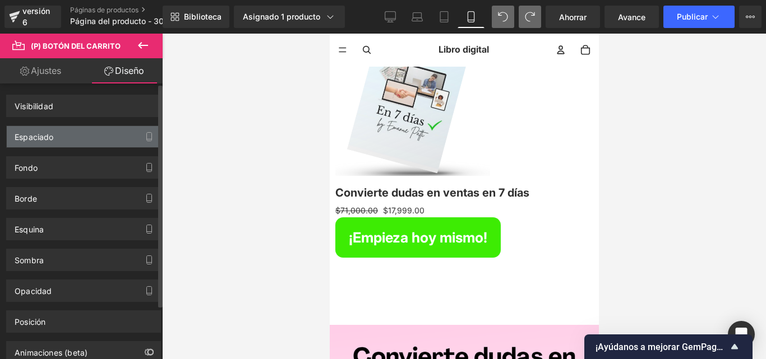
click at [81, 137] on div "Espaciado" at bounding box center [84, 136] width 154 height 21
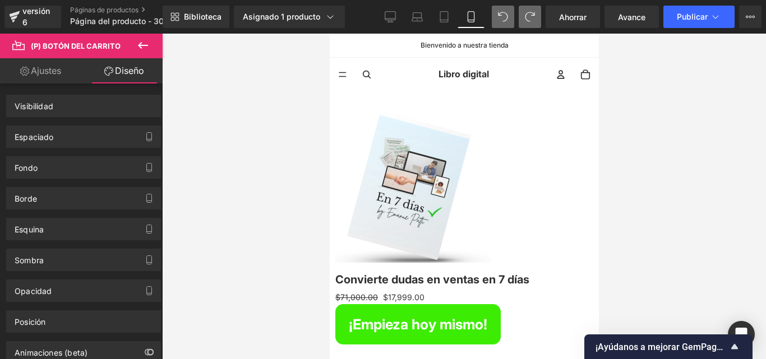
click at [393, 345] on div at bounding box center [464, 353] width 258 height 17
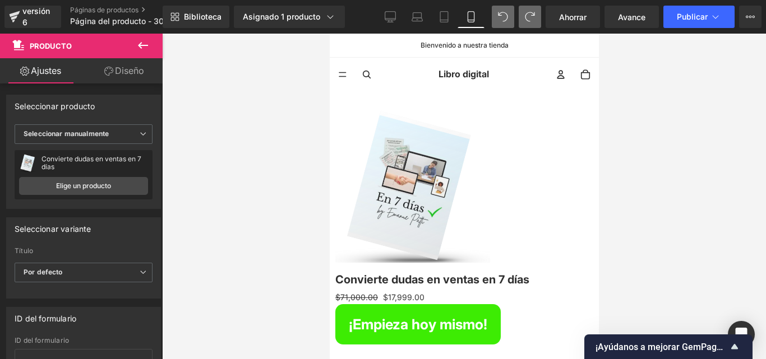
click at [384, 345] on div at bounding box center [464, 353] width 258 height 17
click at [382, 345] on div at bounding box center [464, 353] width 258 height 17
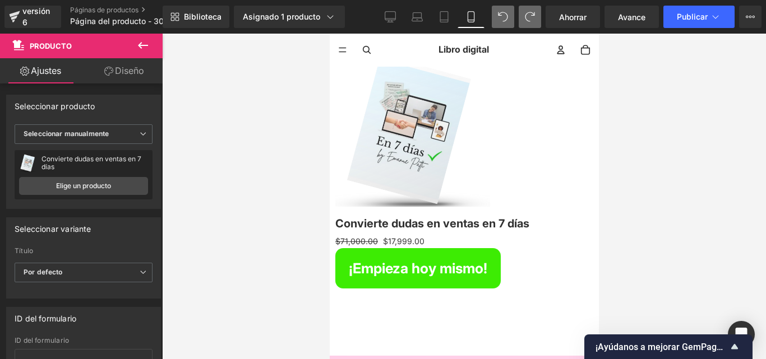
click at [329, 34] on font "(P) Botón del carrito" at bounding box center [329, 34] width 0 height 0
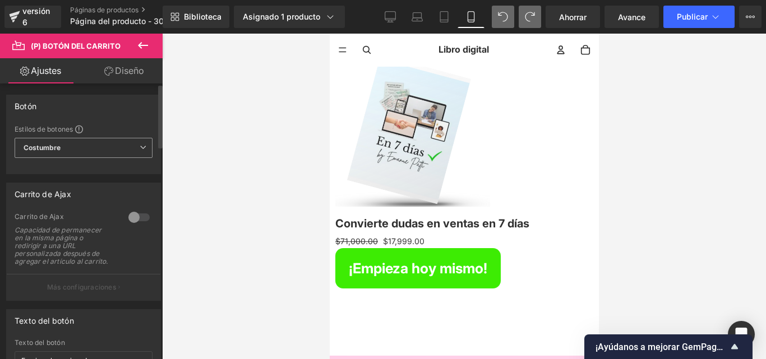
click at [107, 149] on span "Costumbre Configurar estilo global" at bounding box center [84, 148] width 138 height 20
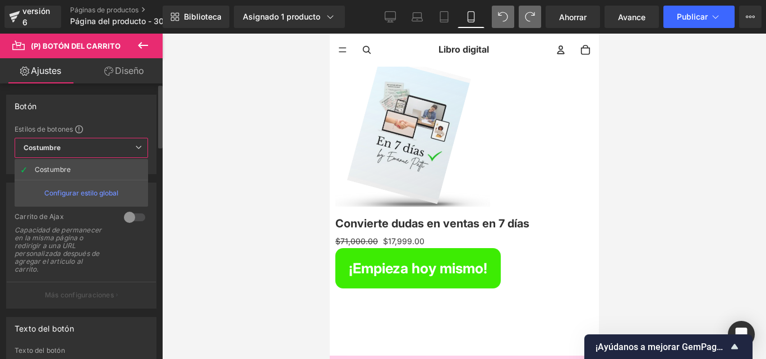
click at [107, 149] on span "Costumbre Configurar estilo global" at bounding box center [81, 148] width 133 height 20
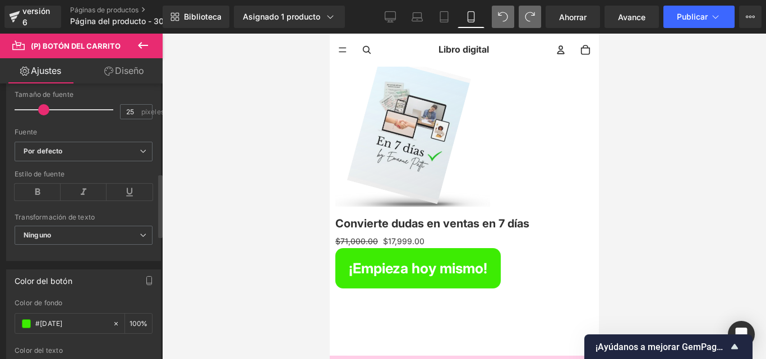
scroll to position [391, 0]
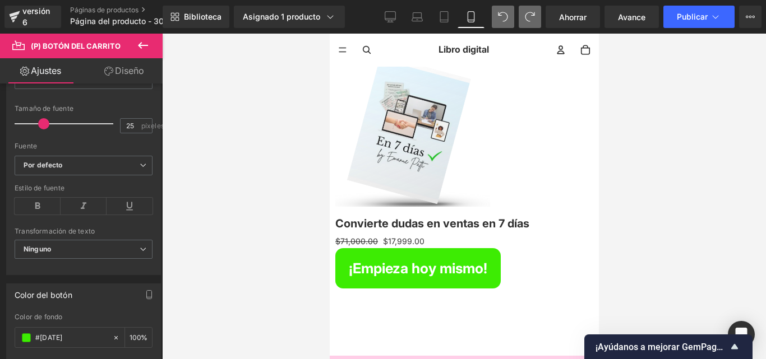
click at [132, 72] on font "Diseño" at bounding box center [129, 70] width 29 height 11
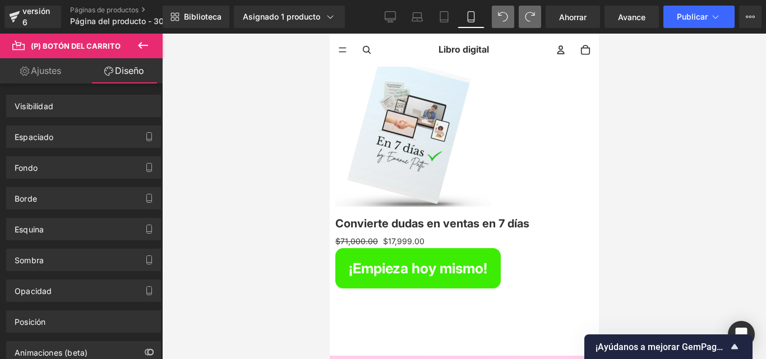
scroll to position [0, 0]
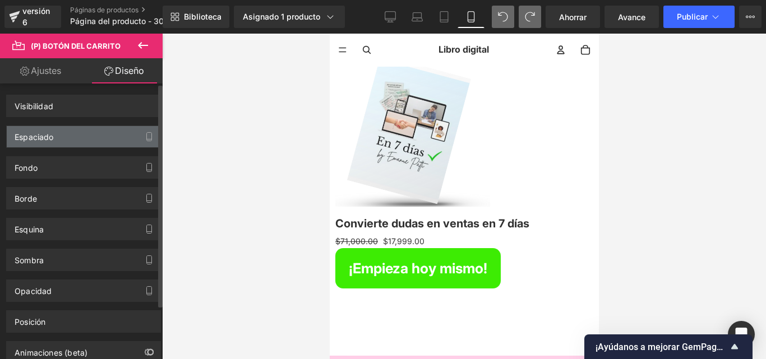
click at [85, 132] on div "Espaciado" at bounding box center [84, 136] width 154 height 21
click at [147, 133] on icon "button" at bounding box center [149, 137] width 5 height 8
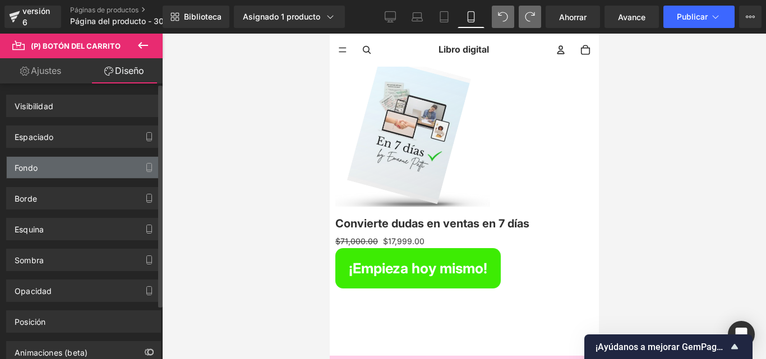
click at [53, 162] on div "Fondo" at bounding box center [84, 167] width 154 height 21
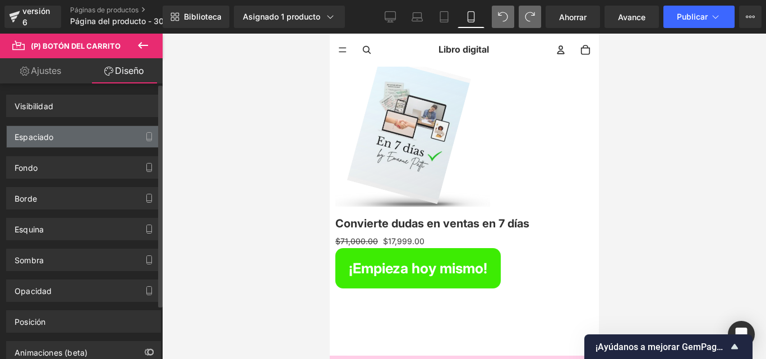
click at [51, 137] on font "Espaciado" at bounding box center [34, 137] width 39 height 10
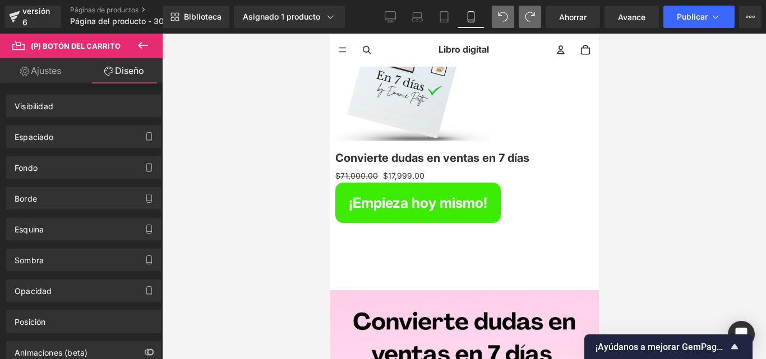
scroll to position [168, 0]
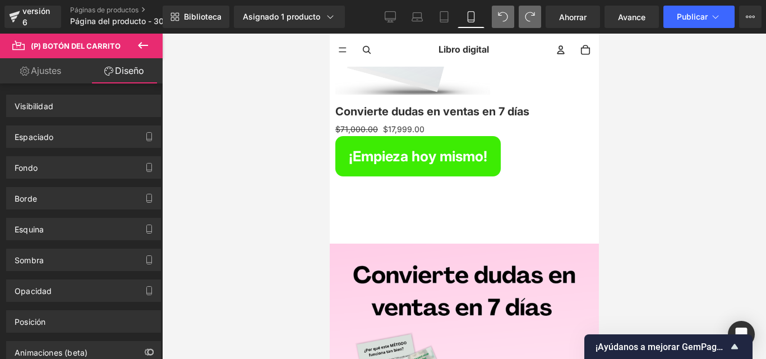
click at [443, 169] on button "¡Empieza hoy mismo!" at bounding box center [417, 156] width 165 height 40
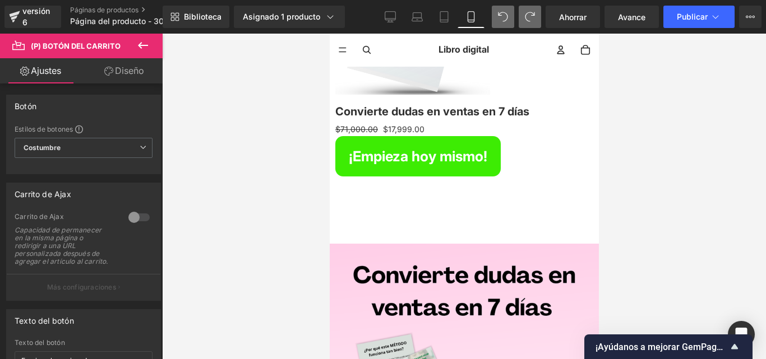
click at [329, 34] on font "(P) Botón del carrito" at bounding box center [329, 34] width 0 height 0
click at [133, 66] on font "Diseño" at bounding box center [129, 70] width 29 height 11
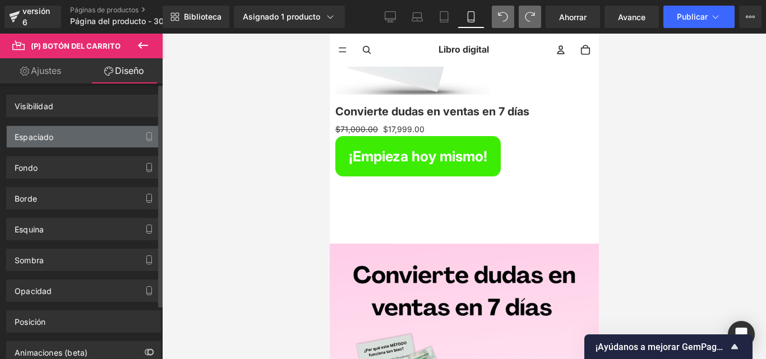
click at [52, 128] on div "Espaciado" at bounding box center [34, 134] width 39 height 16
click at [53, 135] on font "Espaciado" at bounding box center [34, 137] width 39 height 10
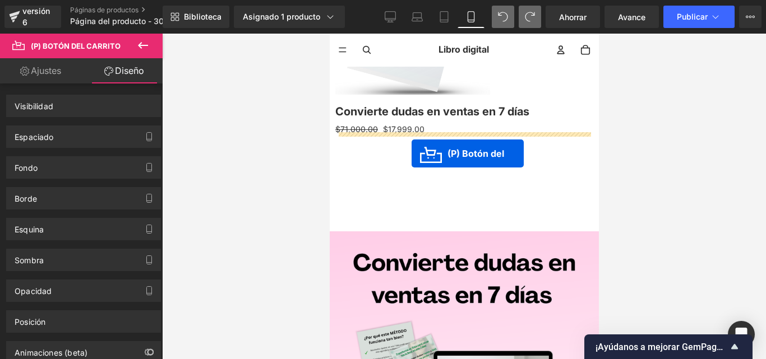
drag, startPoint x: 412, startPoint y: 153, endPoint x: 630, endPoint y: 163, distance: 218.9
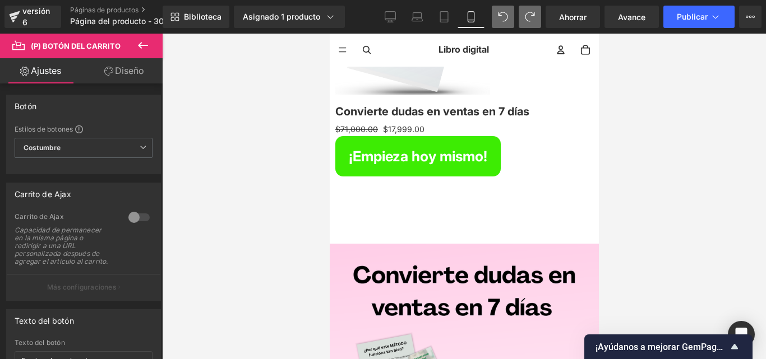
click at [130, 71] on font "Diseño" at bounding box center [129, 70] width 29 height 11
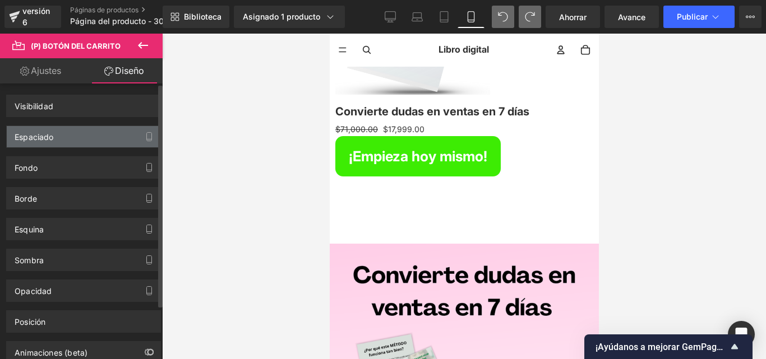
click at [73, 127] on div "Espaciado" at bounding box center [84, 136] width 154 height 21
click at [69, 131] on div "Espaciado" at bounding box center [84, 136] width 154 height 21
drag, startPoint x: 54, startPoint y: 133, endPoint x: 36, endPoint y: 135, distance: 18.6
click at [36, 135] on font "Espaciado" at bounding box center [34, 137] width 39 height 10
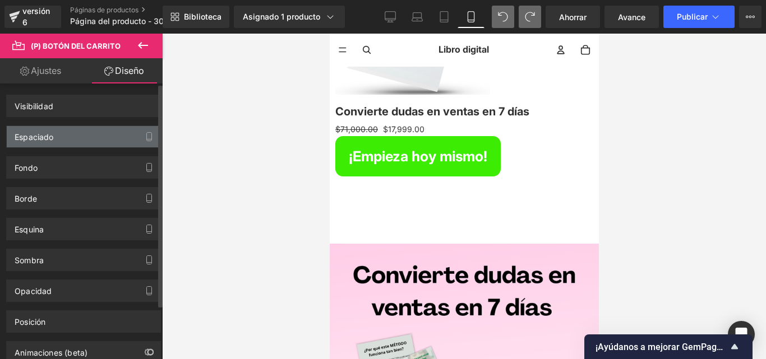
click at [36, 135] on font "Espaciado" at bounding box center [34, 137] width 39 height 10
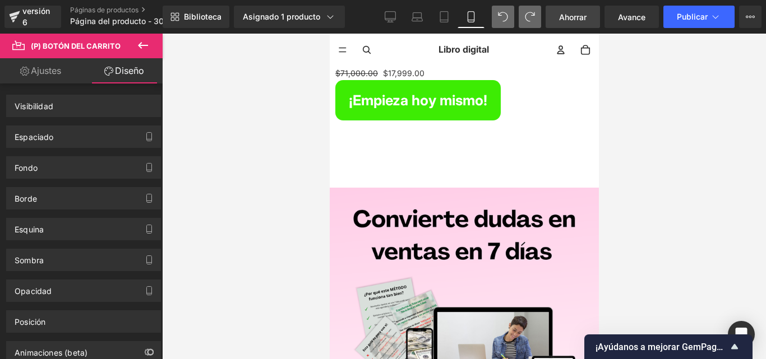
scroll to position [112, 0]
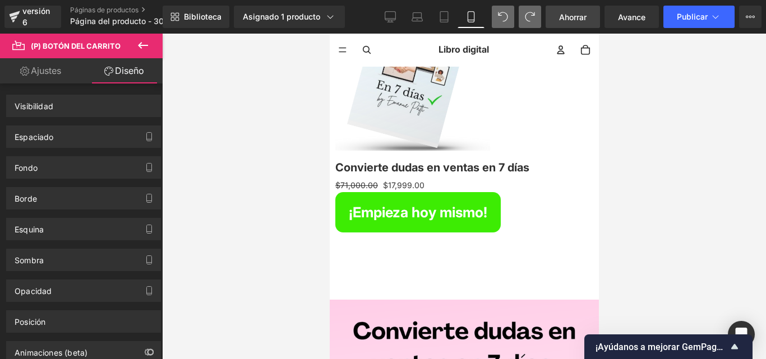
click at [576, 18] on font "Ahorrar" at bounding box center [572, 17] width 27 height 10
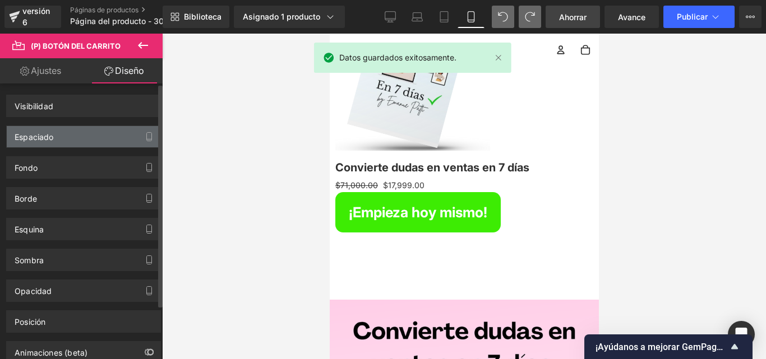
click at [57, 137] on div "Espaciado" at bounding box center [84, 136] width 154 height 21
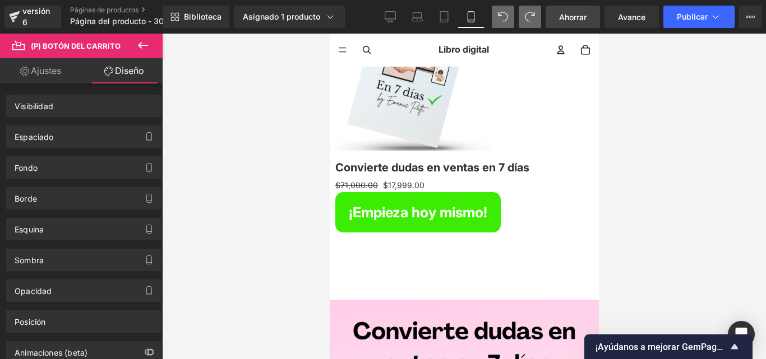
click at [125, 61] on link "Diseño" at bounding box center [124, 70] width 81 height 25
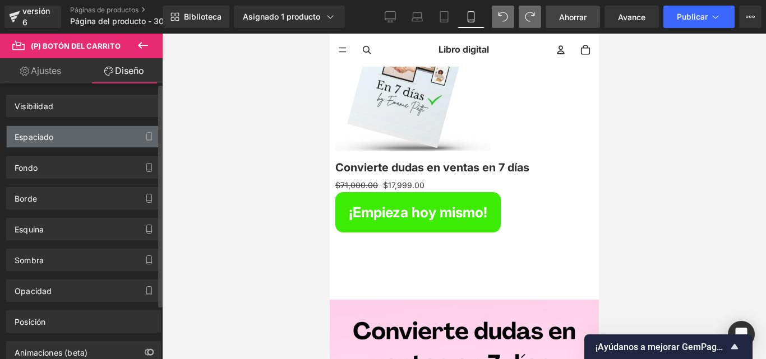
click at [87, 133] on div "Espaciado" at bounding box center [84, 136] width 154 height 21
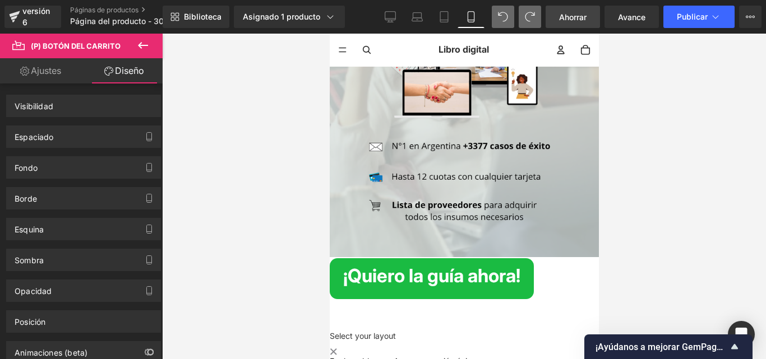
scroll to position [4232, 0]
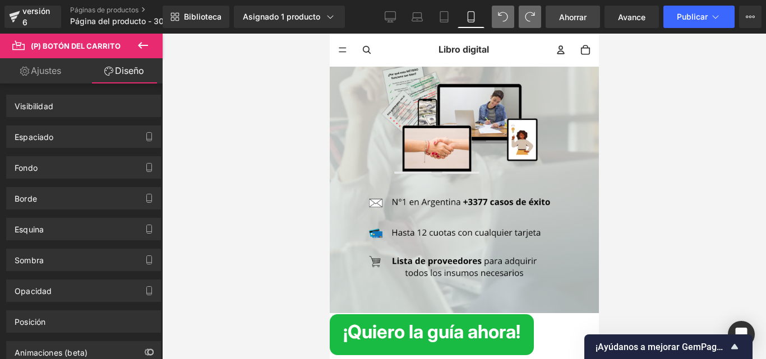
click at [458, 315] on div "¡Quiero la guía ahora! Botón" at bounding box center [463, 335] width 269 height 41
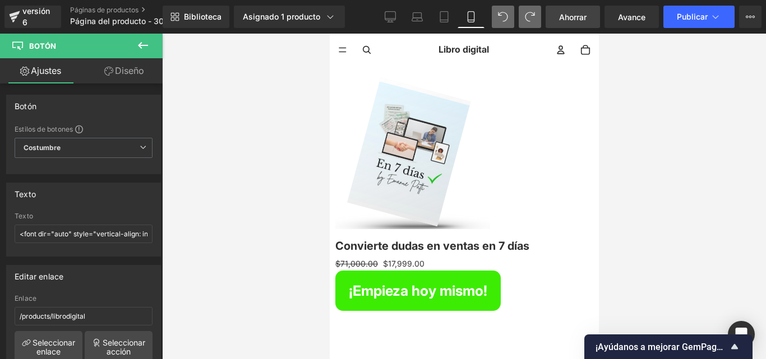
scroll to position [25, 0]
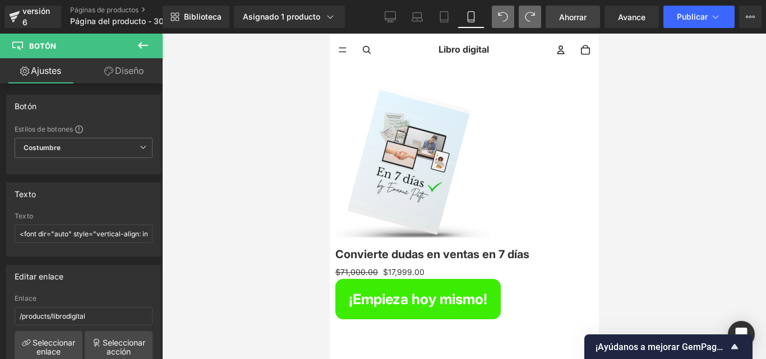
click at [329, 34] on font "(P) Botón del carrito" at bounding box center [329, 34] width 0 height 0
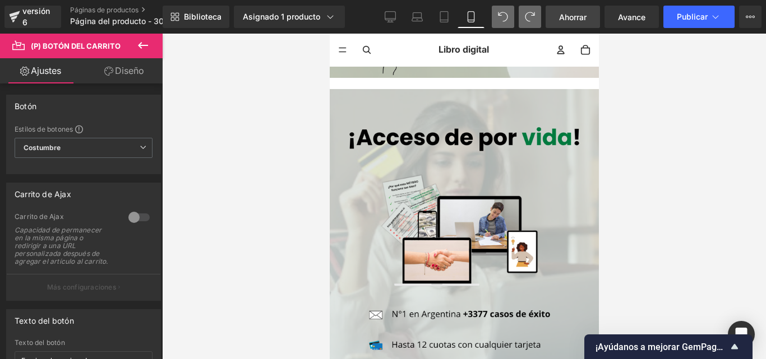
scroll to position [4064, 0]
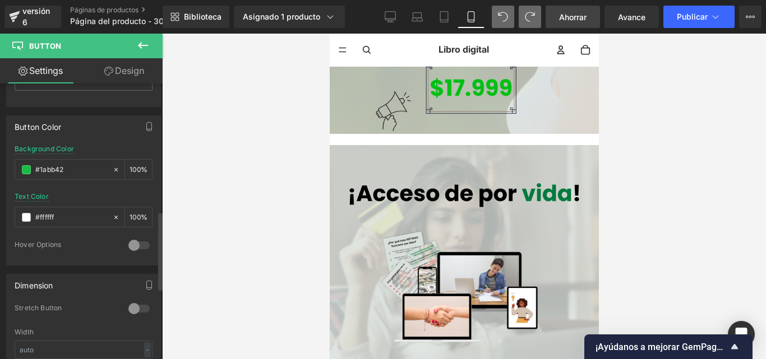
scroll to position [449, 0]
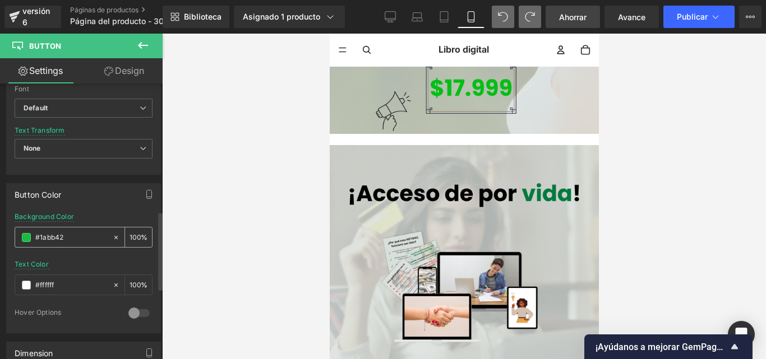
click at [31, 236] on div "#1abb42" at bounding box center [63, 238] width 97 height 20
click at [67, 240] on input "#1abb42" at bounding box center [71, 238] width 72 height 12
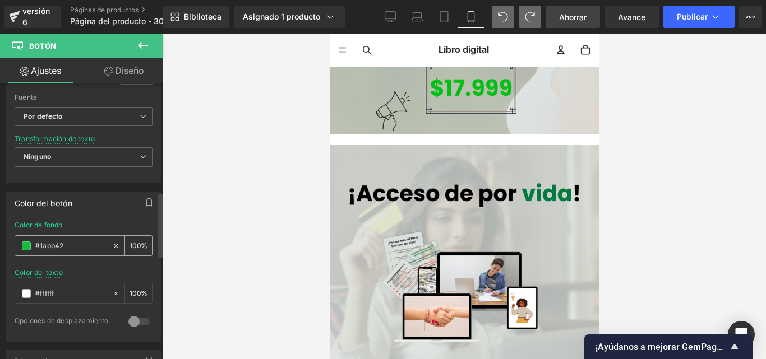
scroll to position [457, 0]
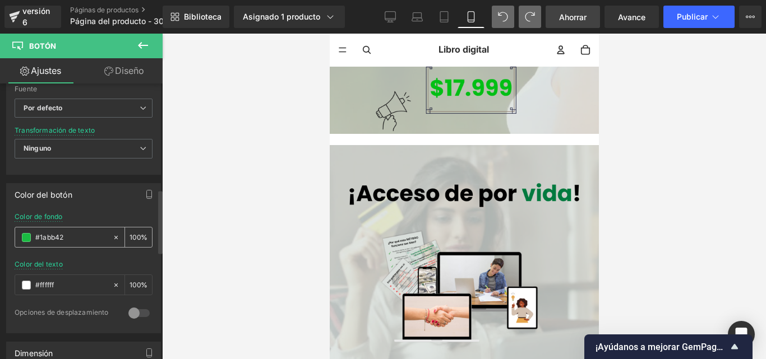
click at [28, 240] on span at bounding box center [26, 237] width 9 height 9
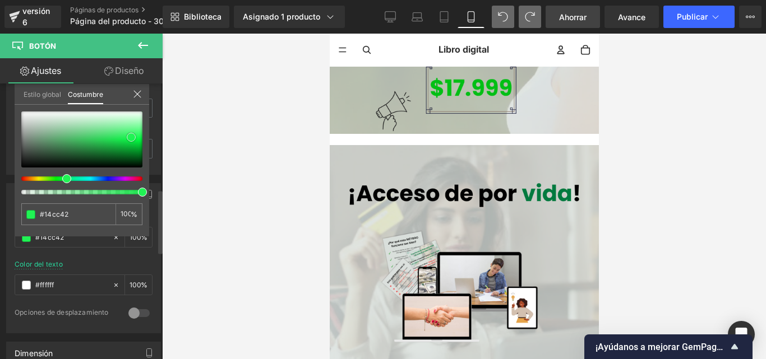
type input "#14cc42"
type input "#2cf65e"
type input "#2ffc63"
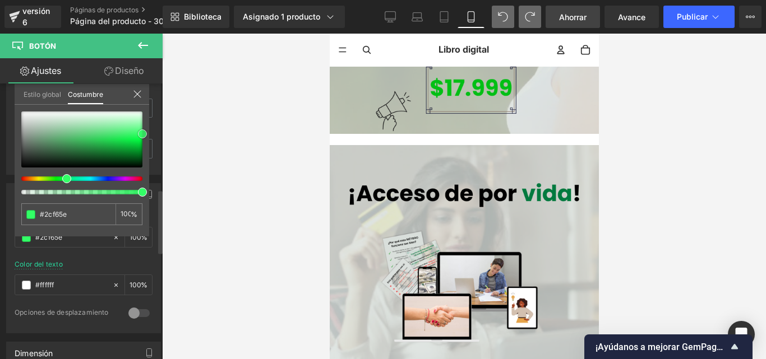
type input "#2ffc63"
type input "#32ff66"
type input "#23fe5a"
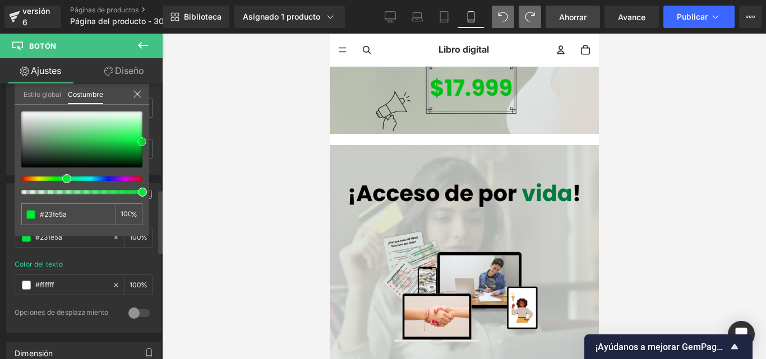
type input "#00ef3b"
type input "#00ea3a"
type input "#00e539"
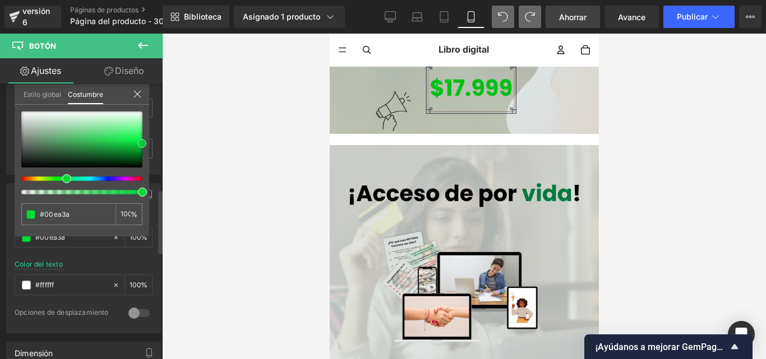
type input "#00e539"
type input "#00db36"
drag, startPoint x: 127, startPoint y: 139, endPoint x: 158, endPoint y: 142, distance: 31.1
click at [143, 142] on span at bounding box center [142, 143] width 9 height 9
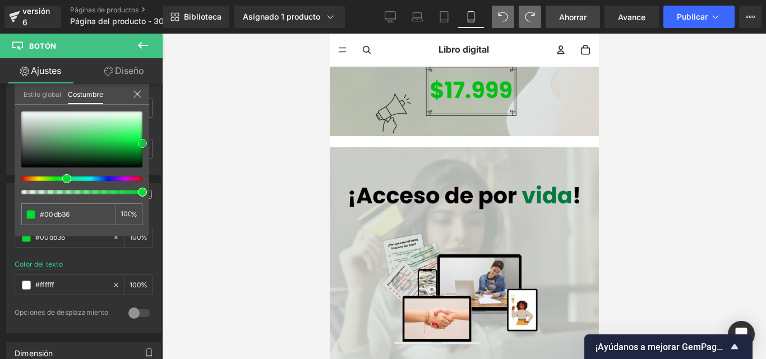
scroll to position [4104, 0]
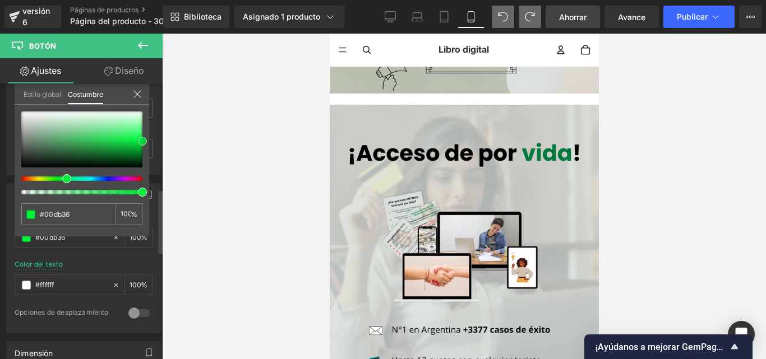
type input "#00e539"
type input "#00f93e"
type input "#14ff4f"
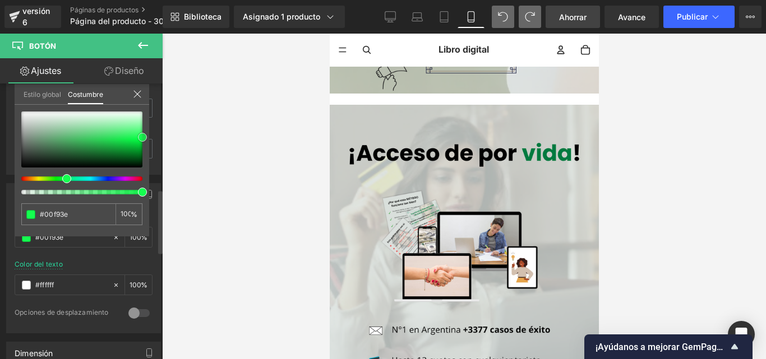
type input "#14ff4f"
type input "#19ff52"
drag, startPoint x: 139, startPoint y: 141, endPoint x: 139, endPoint y: 134, distance: 7.3
click at [139, 134] on span at bounding box center [142, 136] width 9 height 9
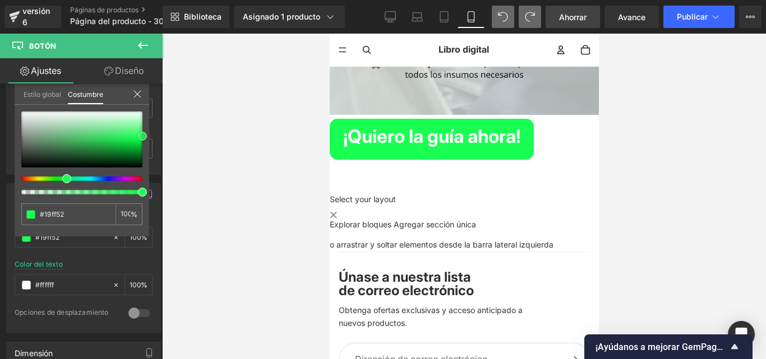
scroll to position [4052, 0]
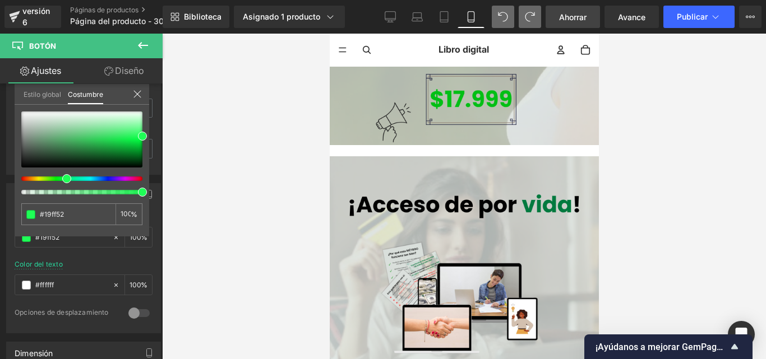
click at [621, 158] on div at bounding box center [464, 197] width 604 height 326
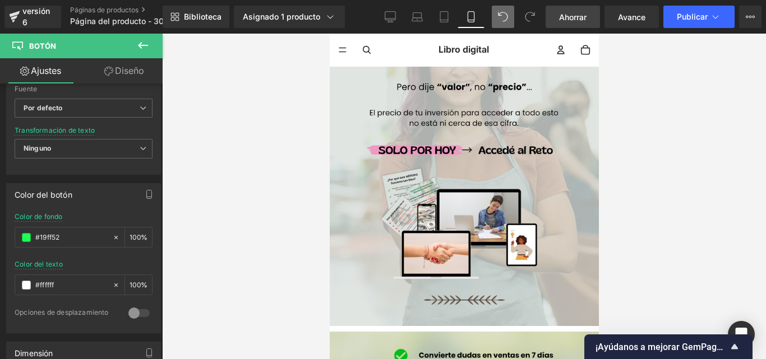
scroll to position [4113, 0]
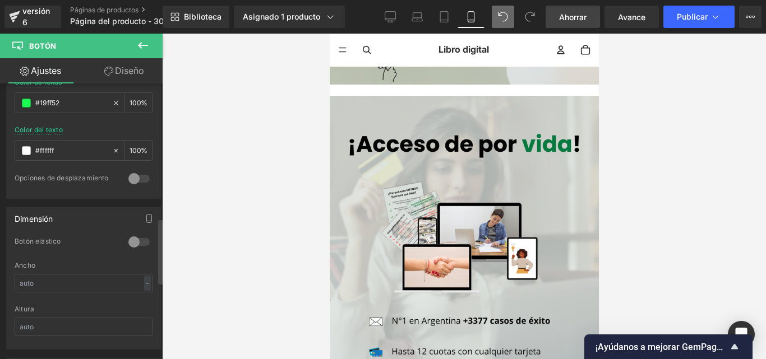
scroll to position [569, 0]
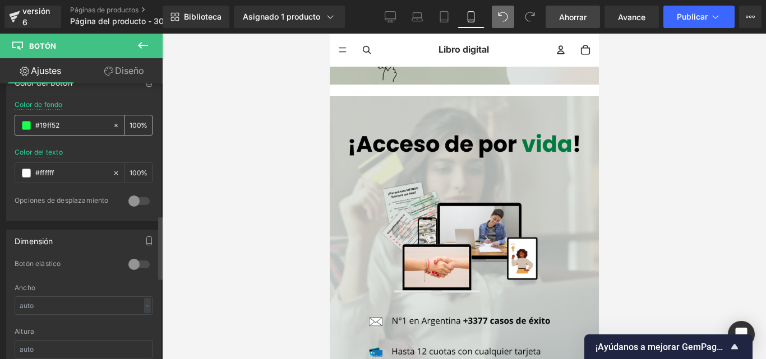
drag, startPoint x: 64, startPoint y: 125, endPoint x: 38, endPoint y: 126, distance: 25.8
click at [34, 123] on div "#19ff52" at bounding box center [63, 126] width 97 height 20
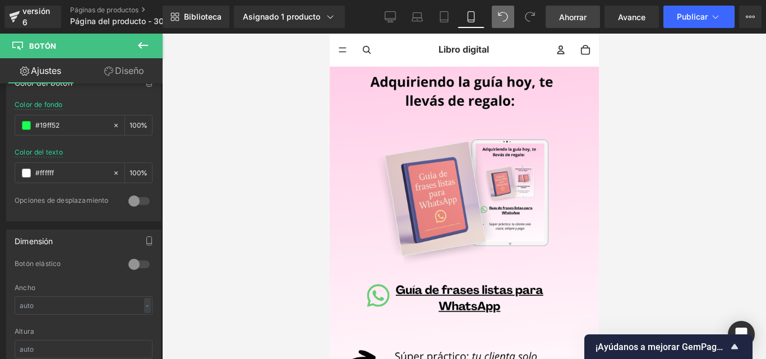
scroll to position [0, 0]
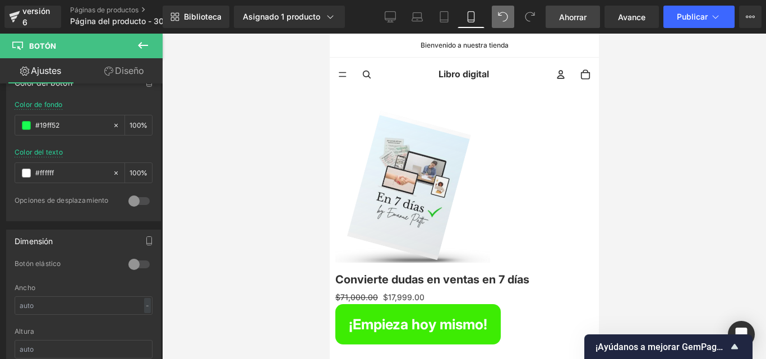
drag, startPoint x: 596, startPoint y: 210, endPoint x: 929, endPoint y: 88, distance: 354.8
click at [492, 308] on button "¡Empieza hoy mismo!" at bounding box center [417, 324] width 165 height 40
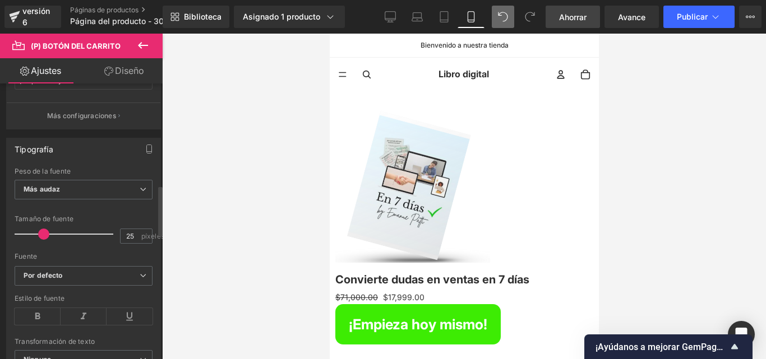
scroll to position [561, 0]
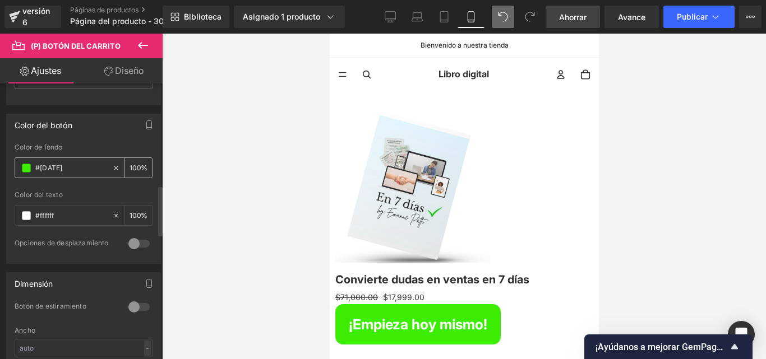
click at [63, 174] on input "#[DATE]" at bounding box center [71, 168] width 72 height 12
drag, startPoint x: 64, startPoint y: 179, endPoint x: 39, endPoint y: 178, distance: 25.3
click at [39, 174] on input "#[DATE]" at bounding box center [71, 168] width 72 height 12
drag, startPoint x: 70, startPoint y: 176, endPoint x: 27, endPoint y: 176, distance: 42.1
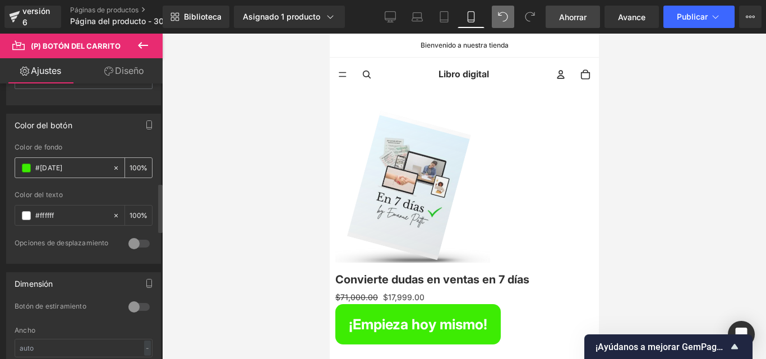
click at [27, 176] on div "#[DATE]" at bounding box center [63, 168] width 97 height 20
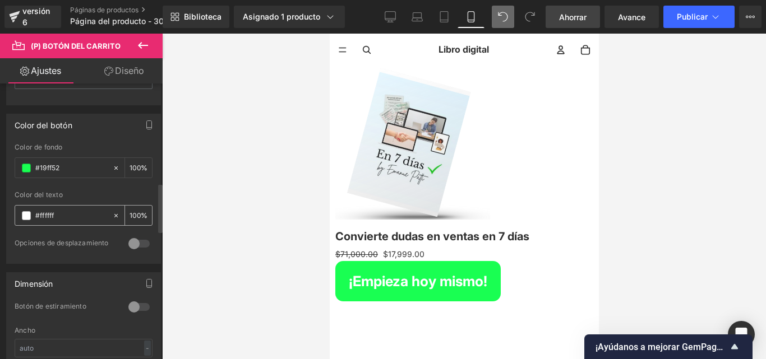
scroll to position [56, 0]
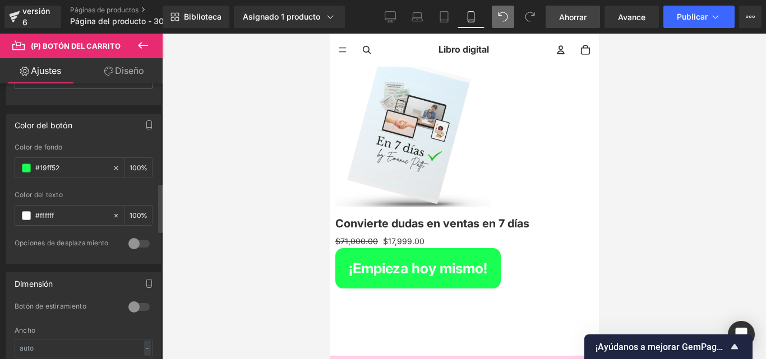
type input "#19ff52"
click at [92, 151] on div "Color de fondo" at bounding box center [84, 148] width 138 height 8
click at [76, 191] on div at bounding box center [84, 187] width 138 height 7
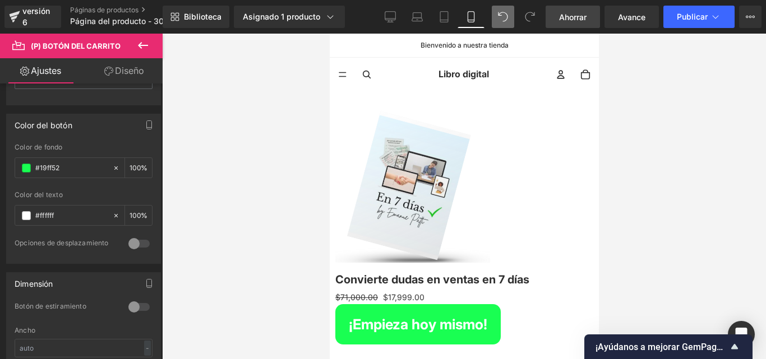
scroll to position [294, 0]
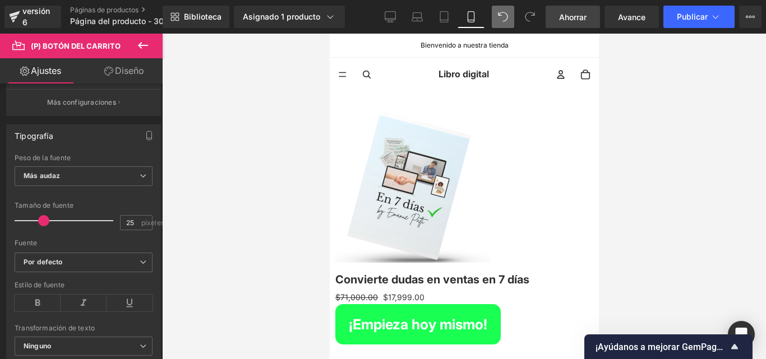
click at [133, 71] on font "Diseño" at bounding box center [129, 70] width 29 height 11
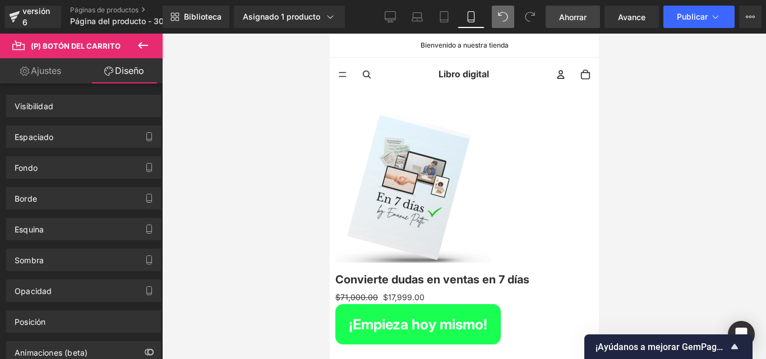
scroll to position [0, 0]
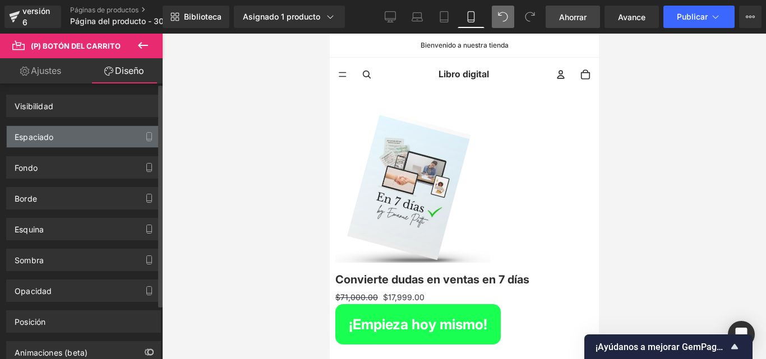
click at [43, 131] on div "Espaciado" at bounding box center [34, 134] width 39 height 16
click at [107, 138] on div "Espaciado" at bounding box center [84, 136] width 154 height 21
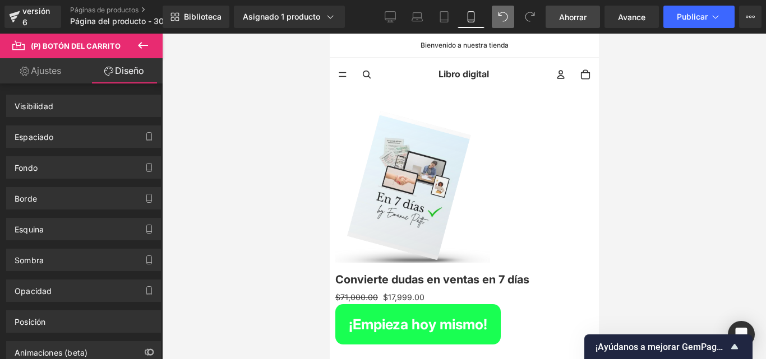
click at [329, 34] on font "Producto" at bounding box center [329, 34] width 0 height 0
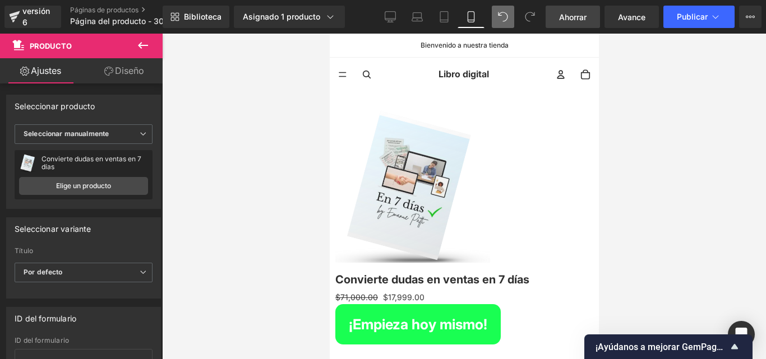
click at [119, 74] on font "Diseño" at bounding box center [129, 70] width 29 height 11
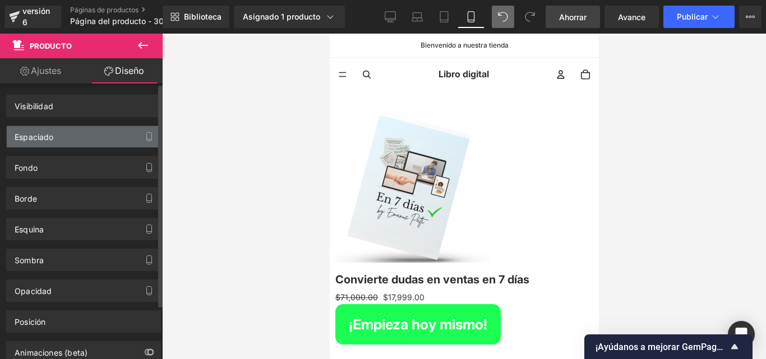
click at [61, 136] on div "Espaciado" at bounding box center [84, 136] width 154 height 21
click at [86, 142] on div "Espaciado" at bounding box center [84, 136] width 154 height 21
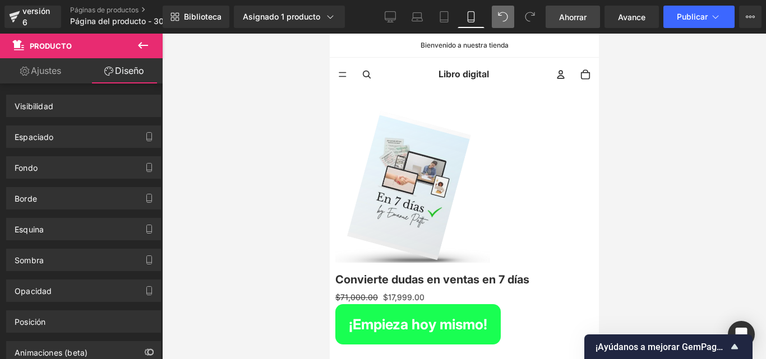
click at [62, 66] on link "Ajustes" at bounding box center [40, 70] width 81 height 25
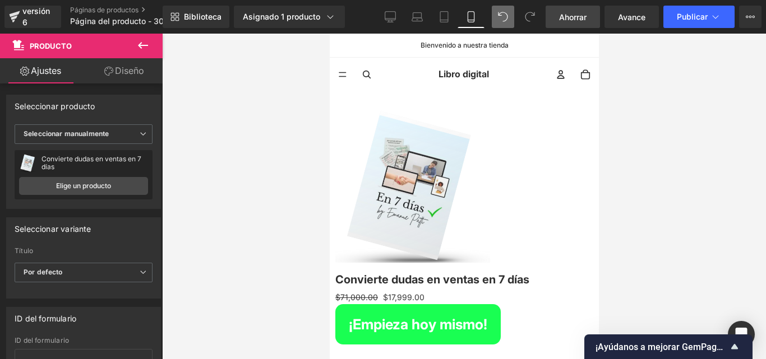
click at [144, 48] on icon at bounding box center [142, 45] width 13 height 13
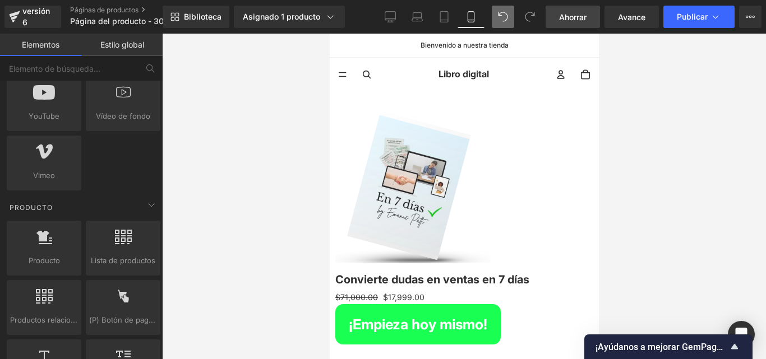
click at [329, 34] on font "(P) Botón del carrito" at bounding box center [329, 34] width 0 height 0
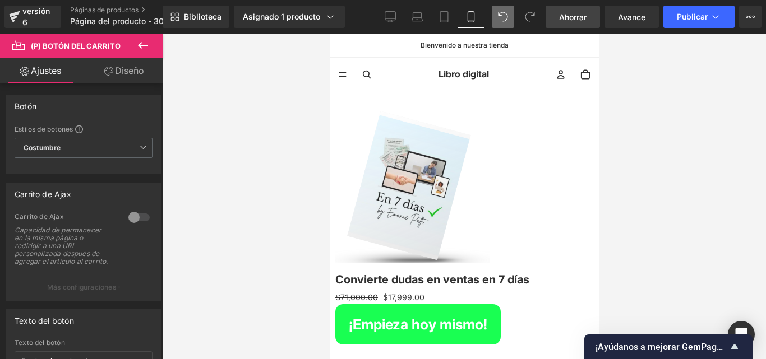
click at [123, 71] on font "Diseño" at bounding box center [129, 70] width 29 height 11
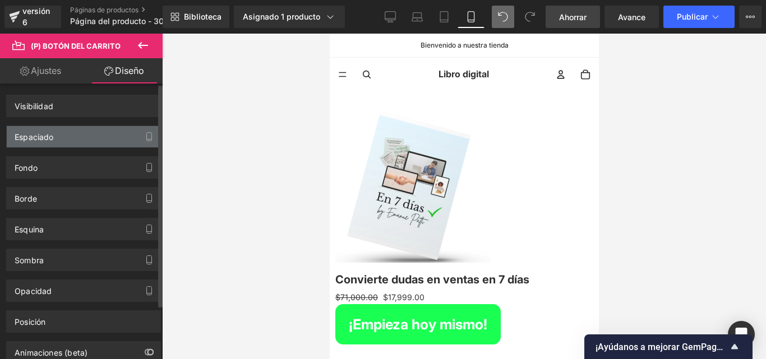
click at [60, 128] on div "Espaciado" at bounding box center [84, 136] width 154 height 21
click at [28, 133] on font "Espaciado" at bounding box center [34, 137] width 39 height 10
click at [145, 139] on icon "button" at bounding box center [149, 136] width 9 height 9
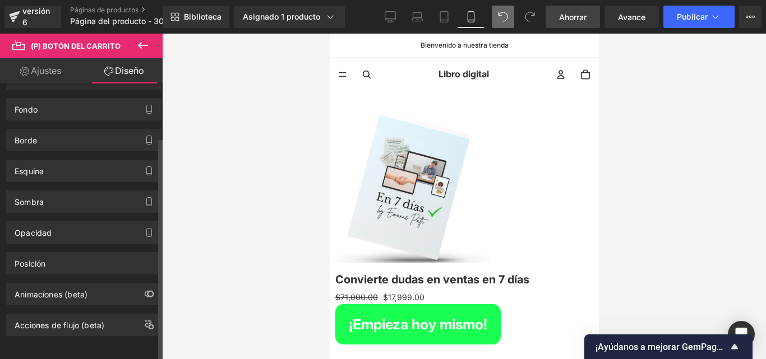
scroll to position [67, 0]
click at [65, 100] on div "Fondo" at bounding box center [84, 109] width 154 height 21
click at [87, 160] on div "Esquina" at bounding box center [84, 170] width 154 height 21
click at [73, 244] on div "Posición Opción avanzada : continúe si tiene conocimientos de codificación. Rel…" at bounding box center [84, 259] width 168 height 31
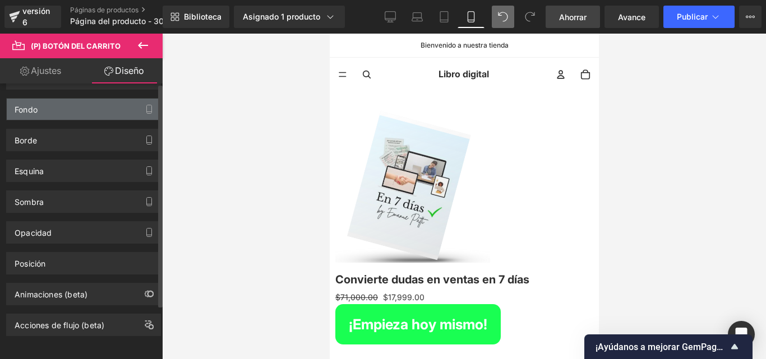
scroll to position [0, 0]
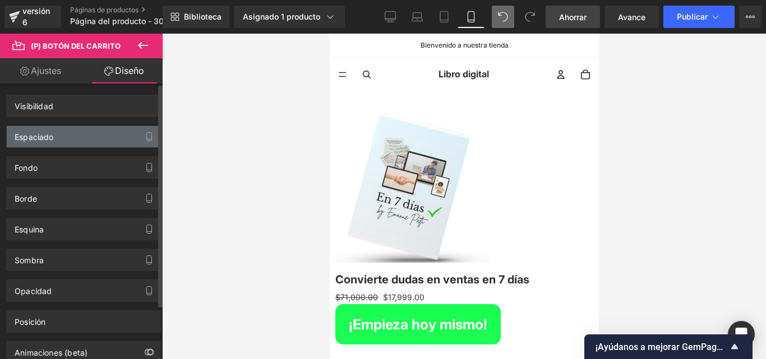
click at [64, 147] on div "Espaciado" at bounding box center [84, 136] width 154 height 21
click at [64, 136] on div "Espaciado" at bounding box center [84, 136] width 154 height 21
click at [50, 145] on div "Espaciado" at bounding box center [84, 136] width 154 height 21
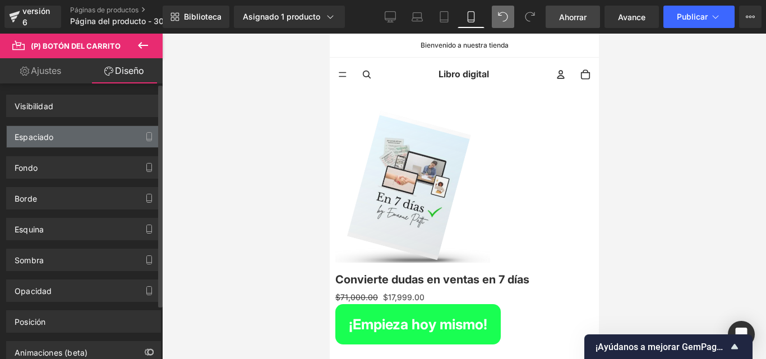
click at [50, 145] on div "Espaciado" at bounding box center [84, 136] width 154 height 21
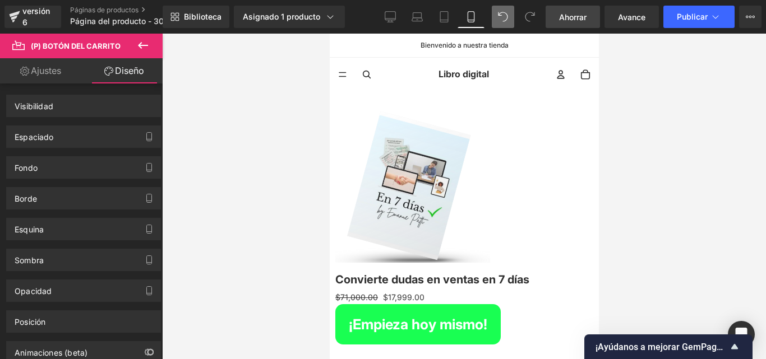
click at [570, 17] on font "Ahorrar" at bounding box center [572, 17] width 27 height 10
click at [691, 13] on font "Publicar" at bounding box center [692, 17] width 31 height 10
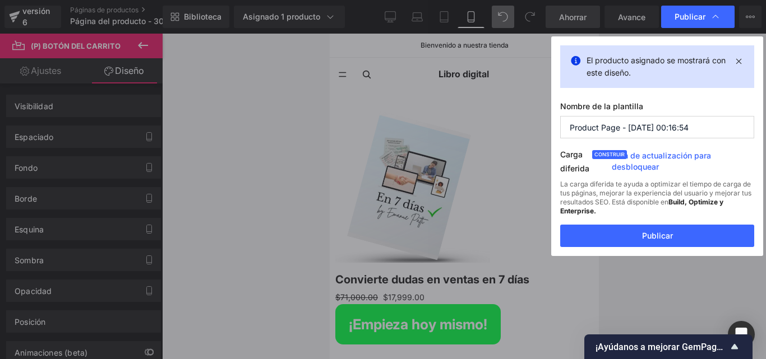
click at [662, 216] on div "La carga diferida te ayuda a optimizar el tiempo de carga de tus páginas, mejor…" at bounding box center [657, 202] width 194 height 45
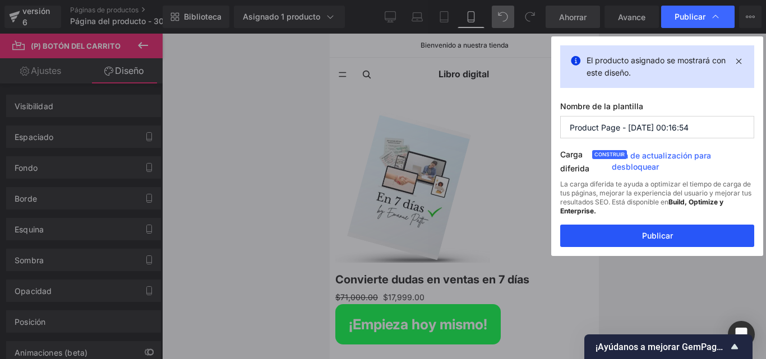
click at [658, 234] on font "Publicar" at bounding box center [657, 236] width 31 height 10
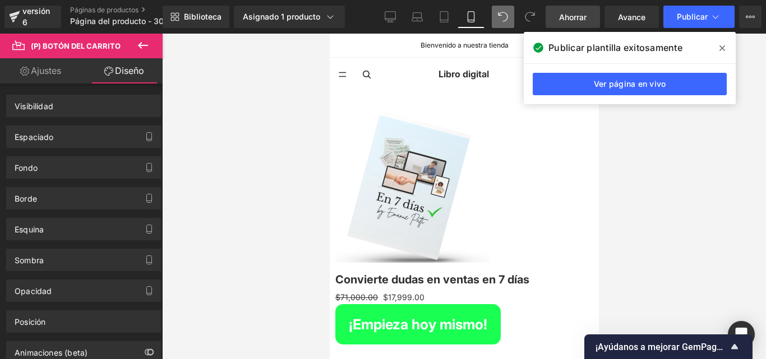
click at [644, 196] on div at bounding box center [464, 197] width 604 height 326
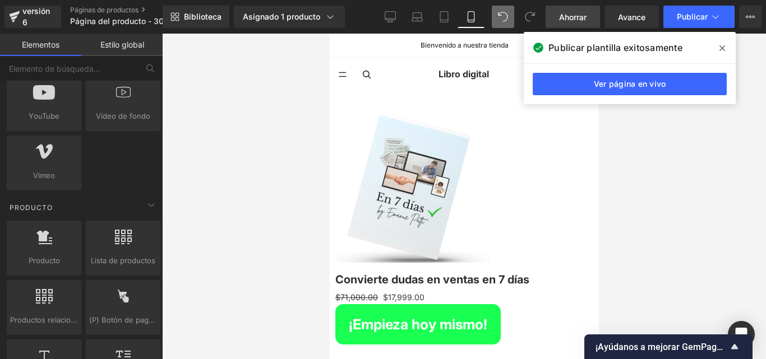
click at [650, 150] on div at bounding box center [464, 197] width 604 height 326
click at [721, 47] on icon at bounding box center [722, 48] width 6 height 6
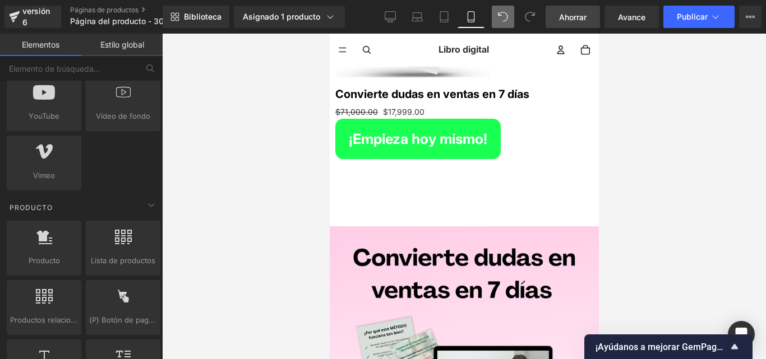
scroll to position [112, 0]
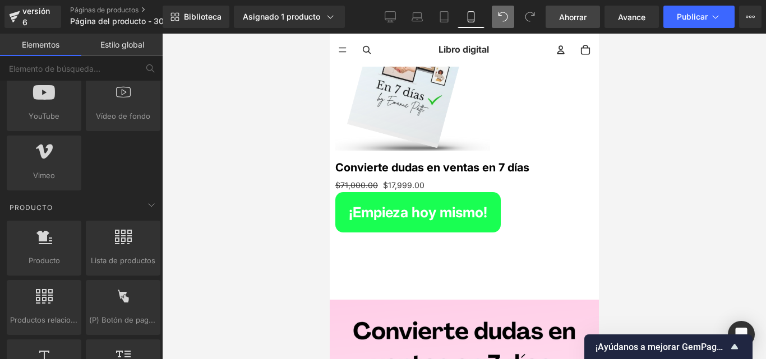
click at [529, 164] on font "Convierte dudas en ventas en 7 días" at bounding box center [432, 167] width 194 height 13
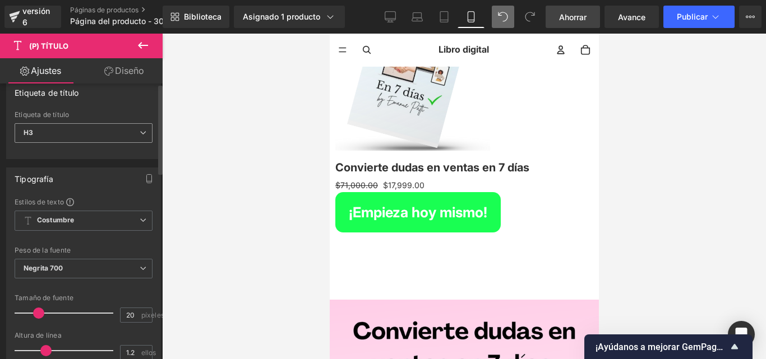
scroll to position [0, 0]
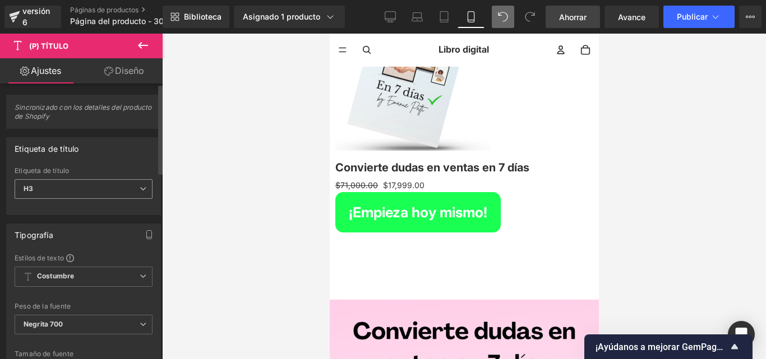
click at [93, 190] on span "H3" at bounding box center [84, 189] width 138 height 20
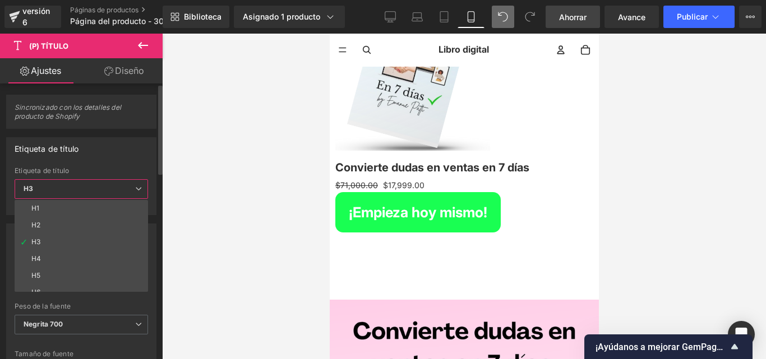
click at [94, 190] on span "H3" at bounding box center [81, 189] width 133 height 20
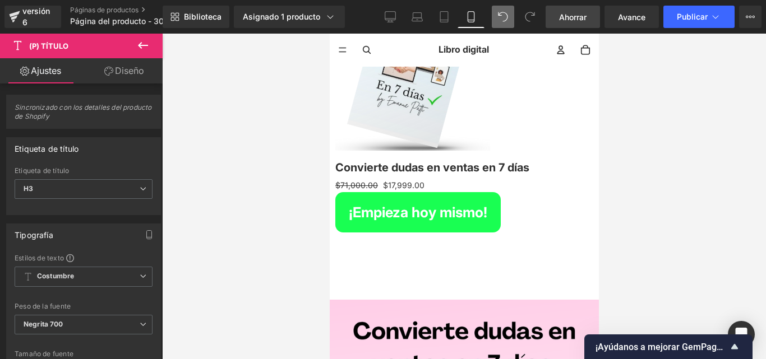
click at [329, 34] on font "(P) Título" at bounding box center [329, 34] width 0 height 0
click at [30, 43] on font "(P) Título" at bounding box center [48, 45] width 39 height 9
click at [110, 73] on icon at bounding box center [108, 71] width 9 height 9
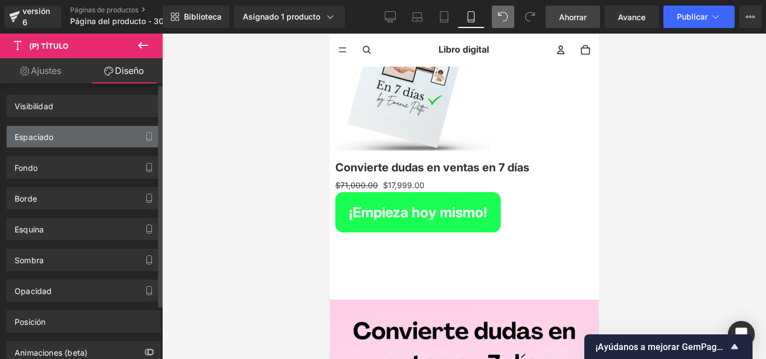
click at [52, 126] on div "Espaciado" at bounding box center [34, 134] width 39 height 16
click at [51, 130] on div "Espaciado" at bounding box center [34, 134] width 39 height 16
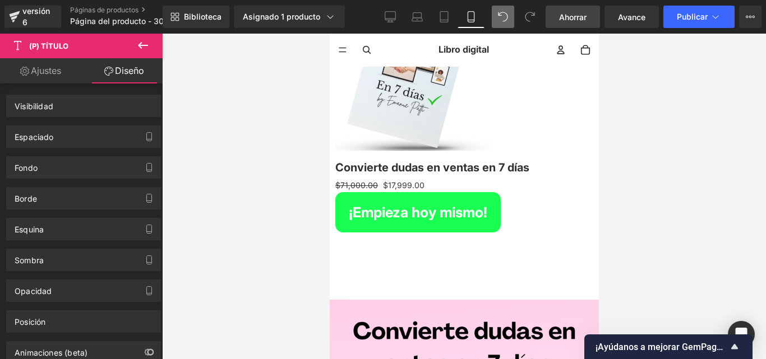
click at [48, 60] on link "Ajustes" at bounding box center [40, 70] width 81 height 25
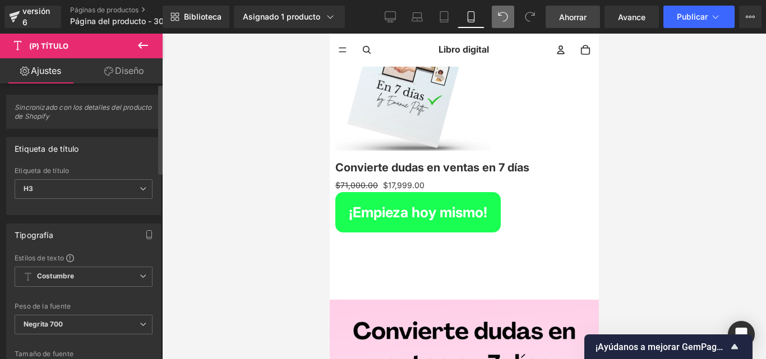
click at [54, 110] on font "Sincronizado con los detalles del producto de Shopify" at bounding box center [83, 111] width 137 height 17
click at [116, 190] on span "H3" at bounding box center [84, 189] width 138 height 20
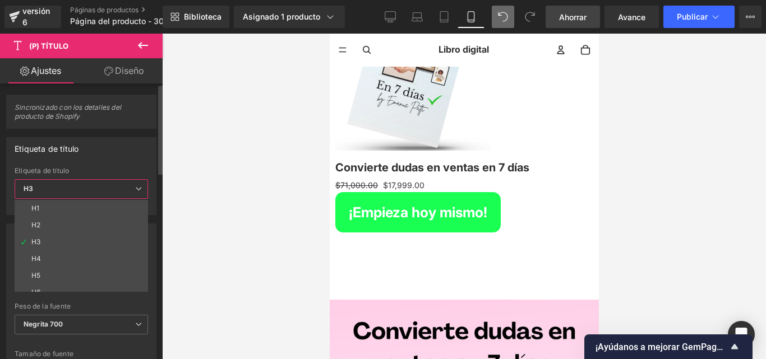
click at [116, 190] on span "H3" at bounding box center [81, 189] width 133 height 20
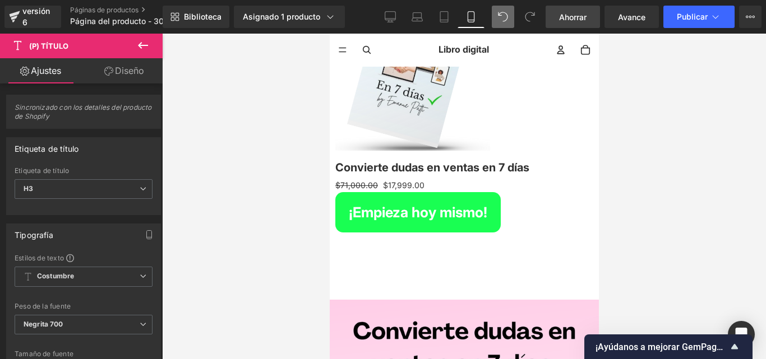
scroll to position [56, 0]
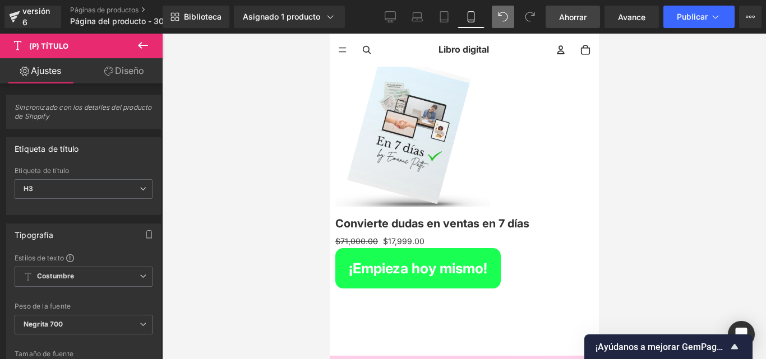
click at [254, 135] on div at bounding box center [464, 197] width 604 height 326
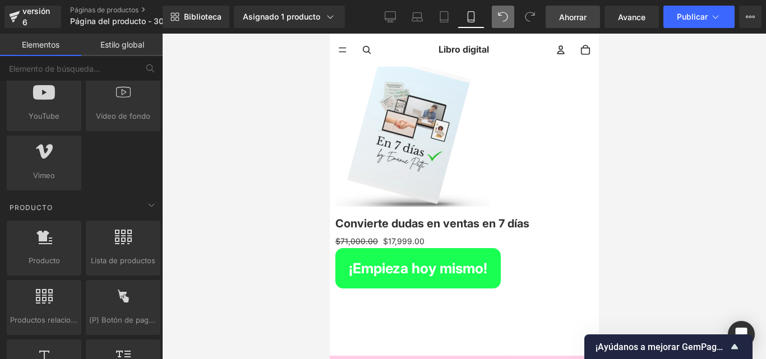
click at [329, 34] on icon at bounding box center [329, 34] width 0 height 0
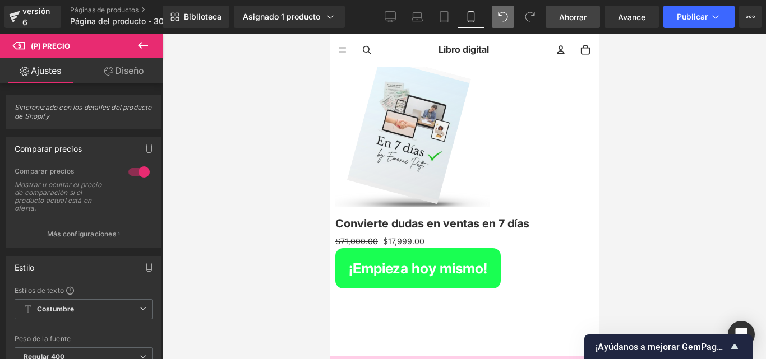
click at [329, 34] on font "(P) Precio" at bounding box center [329, 34] width 0 height 0
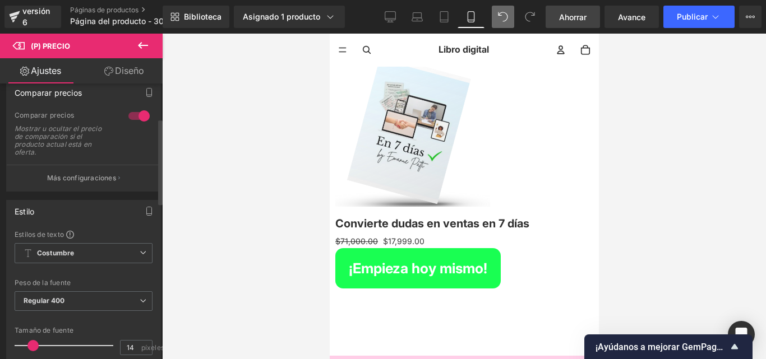
scroll to position [112, 0]
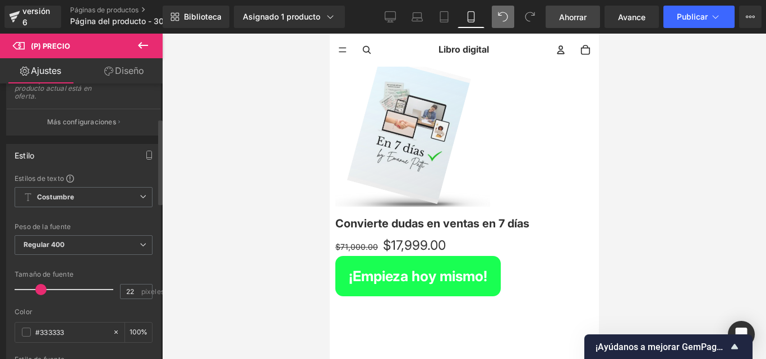
type input "20"
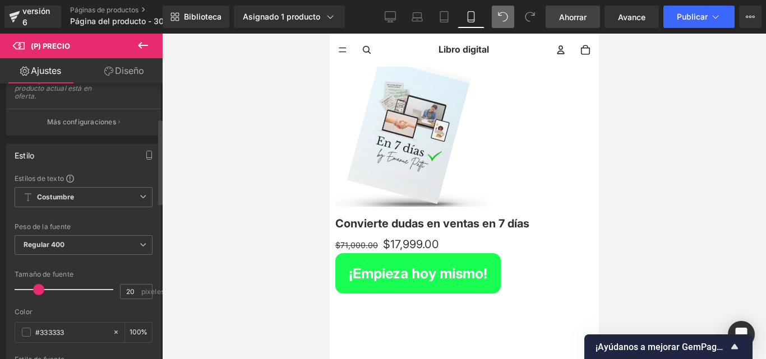
drag, startPoint x: 35, startPoint y: 289, endPoint x: 41, endPoint y: 288, distance: 5.7
click at [41, 288] on span at bounding box center [38, 289] width 11 height 11
click at [377, 241] on font "$71,000.00" at bounding box center [356, 246] width 43 height 10
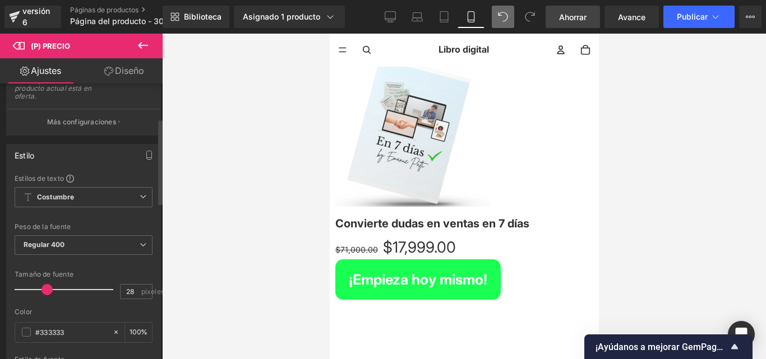
type input "29"
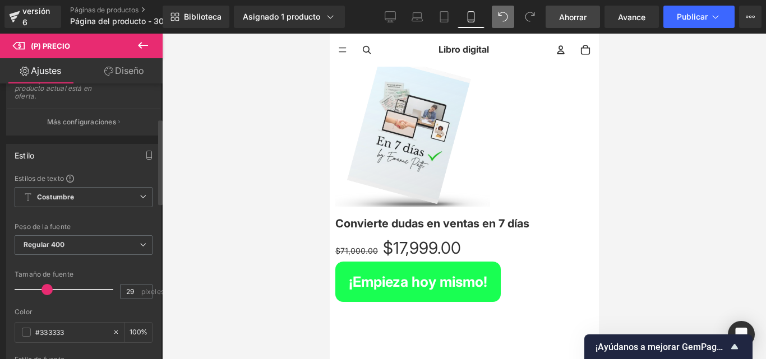
drag, startPoint x: 39, startPoint y: 286, endPoint x: 47, endPoint y: 286, distance: 8.4
click at [47, 286] on span at bounding box center [46, 289] width 11 height 11
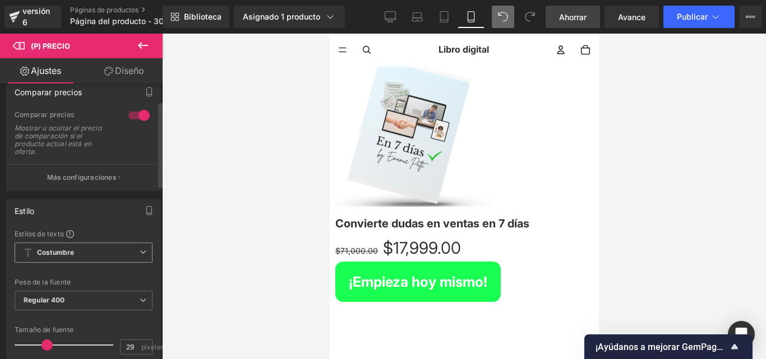
click at [112, 246] on span "Costumbre Configurar estilo global" at bounding box center [84, 253] width 138 height 20
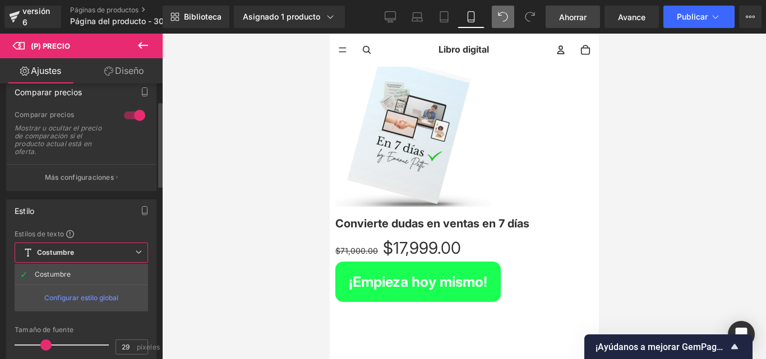
click at [112, 246] on span "Costumbre Configurar estilo global" at bounding box center [81, 253] width 133 height 20
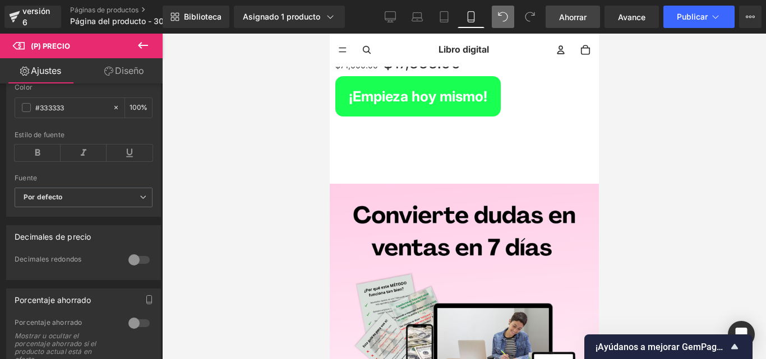
scroll to position [112, 0]
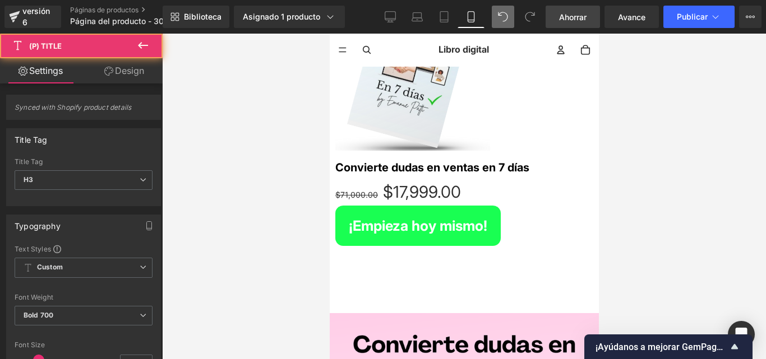
click at [456, 163] on div "Convierte [PERSON_NAME] en ventas en 7 [PERSON_NAME] (P) Título" at bounding box center [464, 165] width 258 height 29
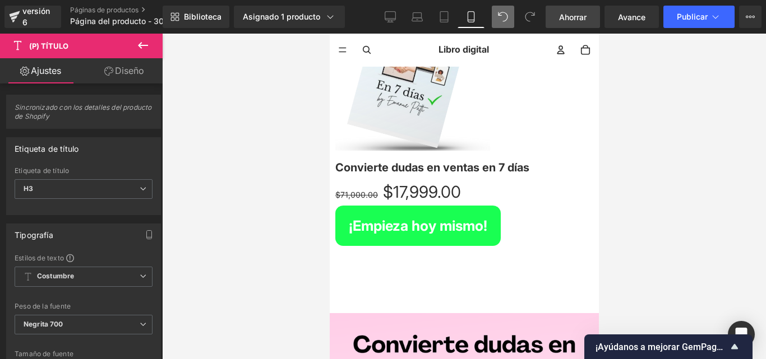
click at [329, 34] on font "(P) Título" at bounding box center [329, 34] width 0 height 0
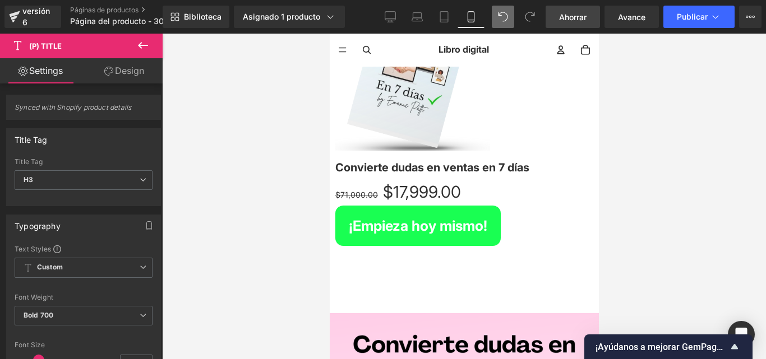
click at [329, 34] on icon at bounding box center [329, 34] width 0 height 0
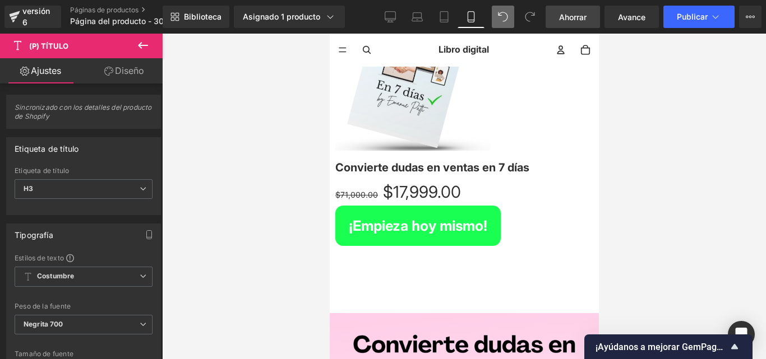
click at [329, 34] on link "(P) Título" at bounding box center [329, 34] width 0 height 0
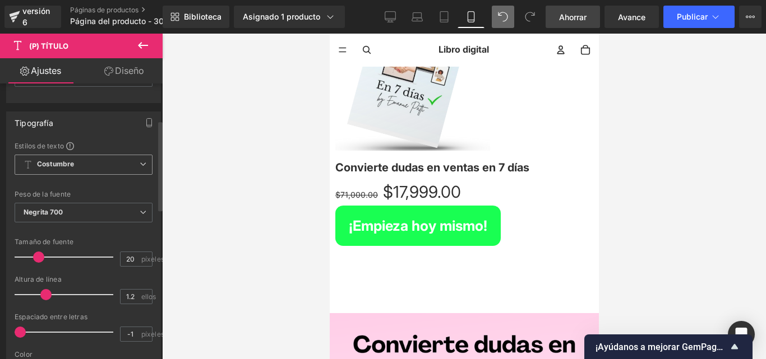
click at [114, 163] on span "Costumbre Configurar estilo global" at bounding box center [84, 165] width 138 height 20
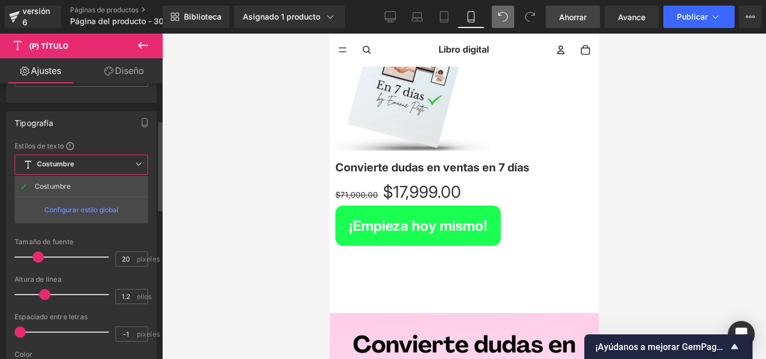
click at [114, 163] on span "Costumbre Configurar estilo global" at bounding box center [81, 165] width 133 height 20
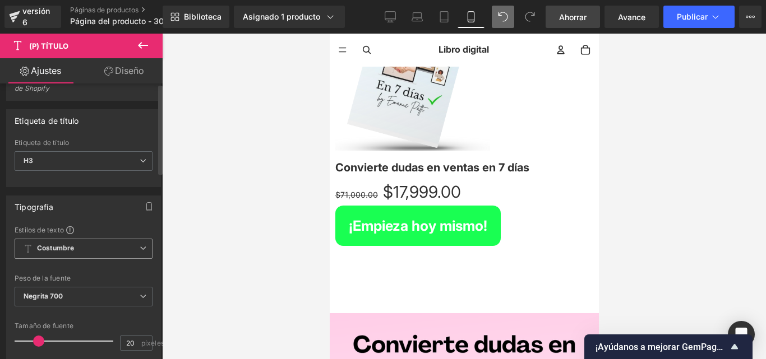
scroll to position [0, 0]
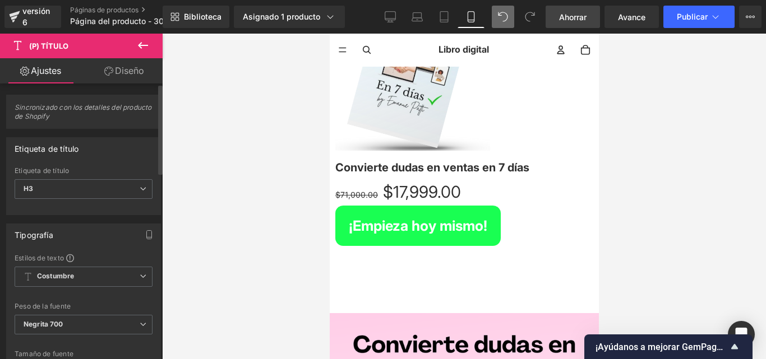
click at [108, 110] on font "Sincronizado con los detalles del producto de Shopify" at bounding box center [83, 111] width 137 height 17
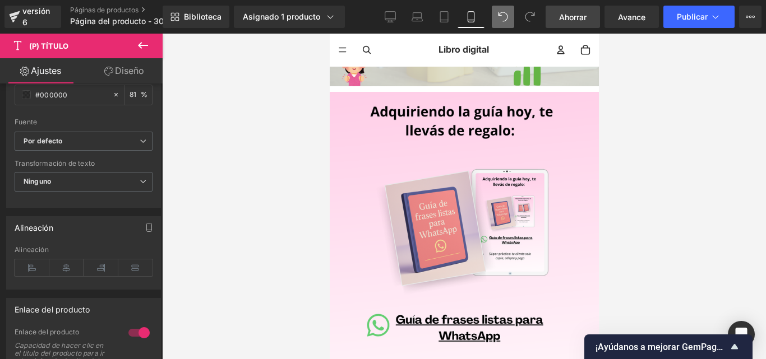
scroll to position [2635, 0]
